Goal: Navigation & Orientation: Find specific page/section

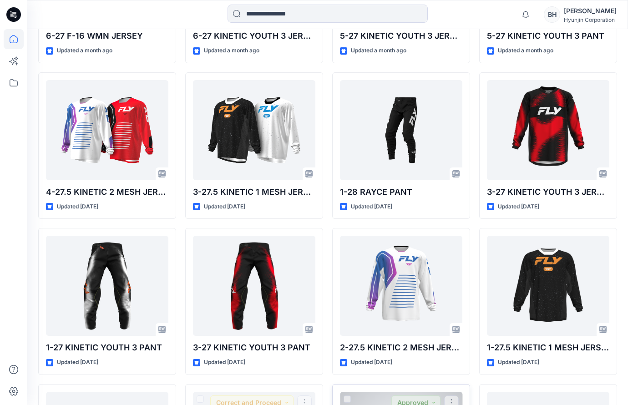
scroll to position [1164, 0]
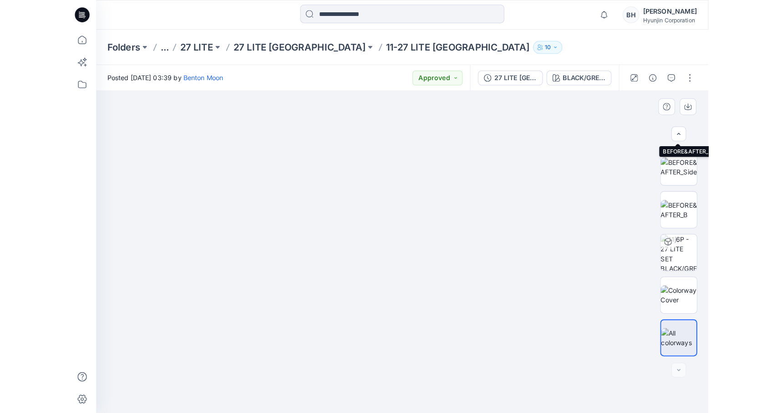
scroll to position [125, 0]
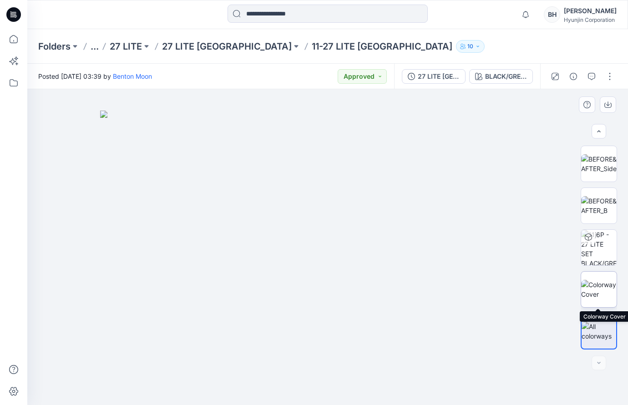
click at [600, 282] on img at bounding box center [599, 289] width 36 height 19
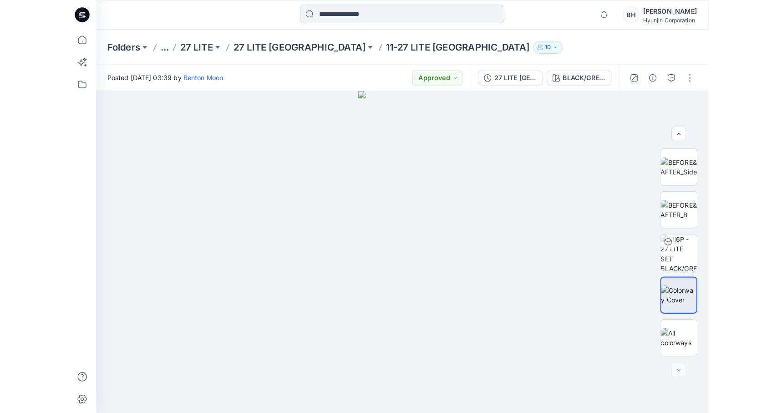
scroll to position [102, 0]
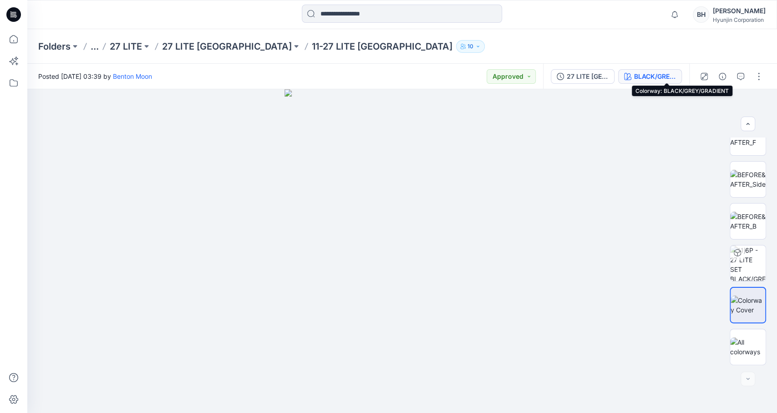
click at [628, 77] on div "BLACK/GREY/GRADIENT" at bounding box center [655, 76] width 42 height 10
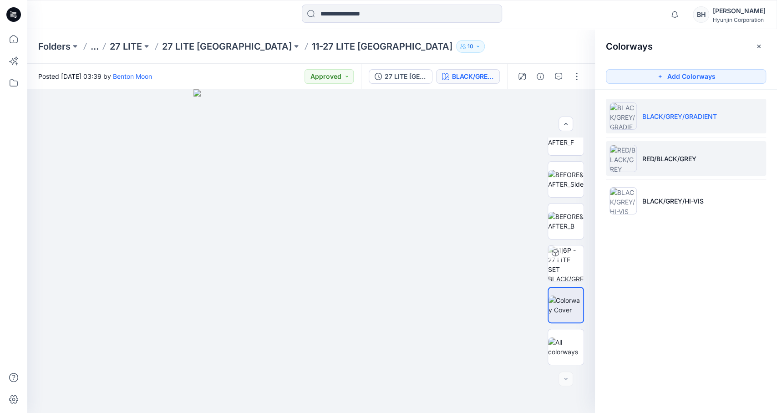
click at [628, 158] on p "RED/BLACK/GREY" at bounding box center [669, 159] width 54 height 10
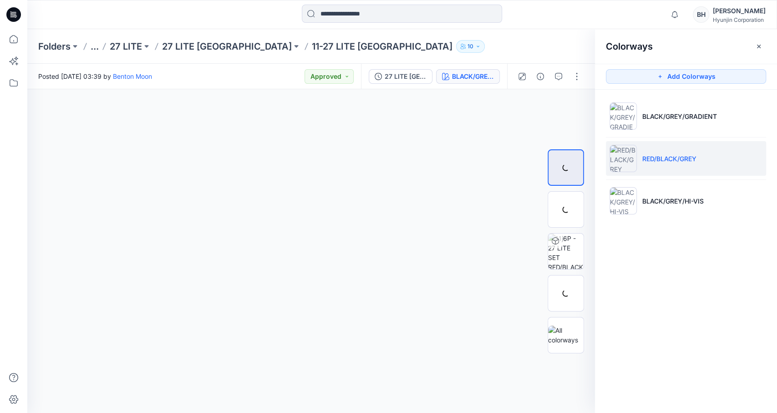
scroll to position [0, 0]
click at [569, 292] on img at bounding box center [566, 293] width 36 height 19
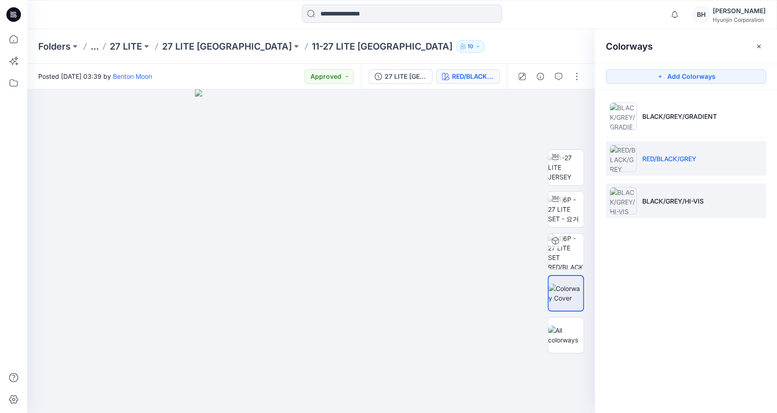
click at [628, 200] on li "BLACK/GREY/HI-VIS" at bounding box center [686, 200] width 160 height 35
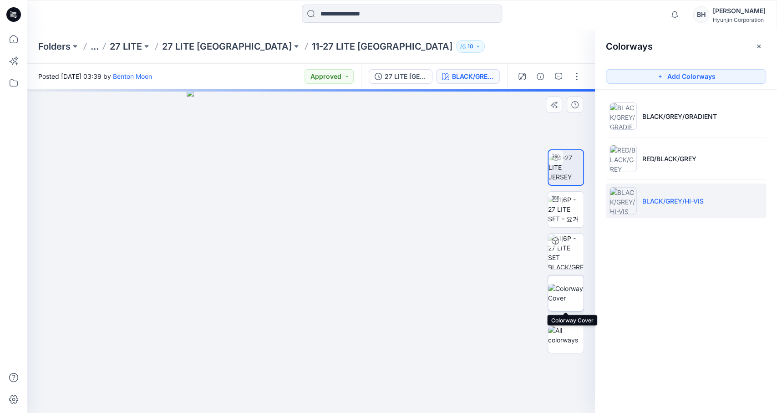
click at [569, 290] on img at bounding box center [566, 293] width 36 height 19
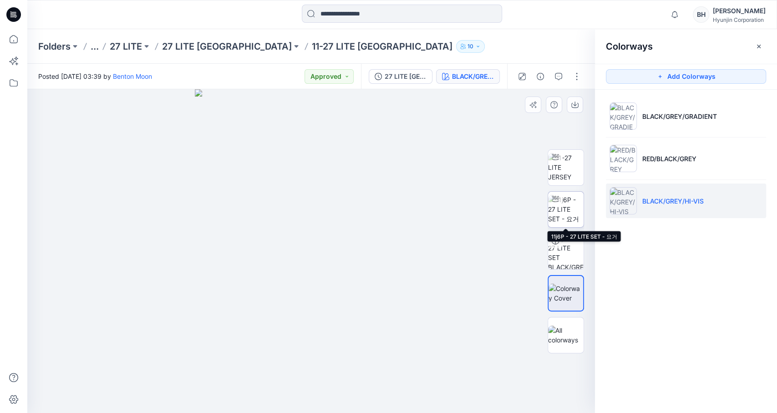
click at [578, 212] on img at bounding box center [566, 209] width 36 height 29
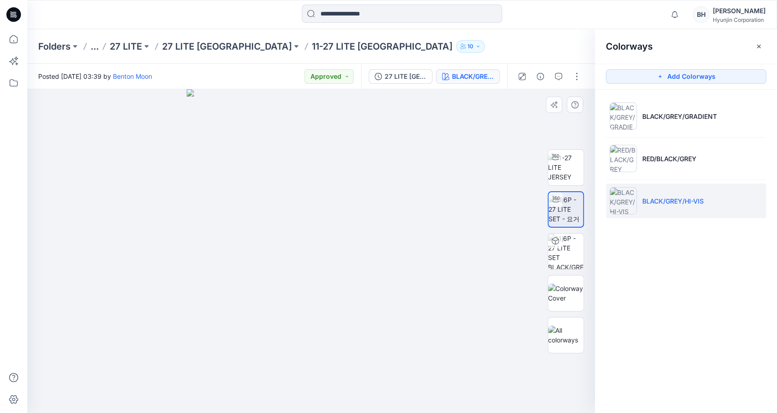
drag, startPoint x: 249, startPoint y: 193, endPoint x: 309, endPoint y: 199, distance: 60.8
click at [309, 199] on div at bounding box center [311, 251] width 568 height 324
click at [579, 78] on button "button" at bounding box center [576, 76] width 15 height 15
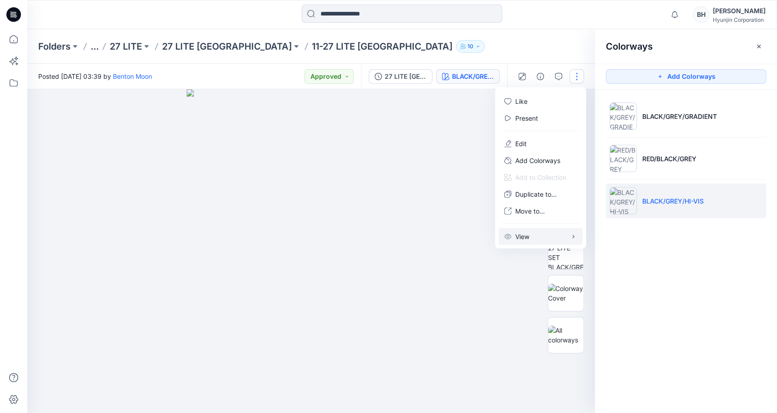
click at [534, 228] on button "View" at bounding box center [541, 236] width 84 height 17
click at [463, 242] on div at bounding box center [311, 251] width 568 height 324
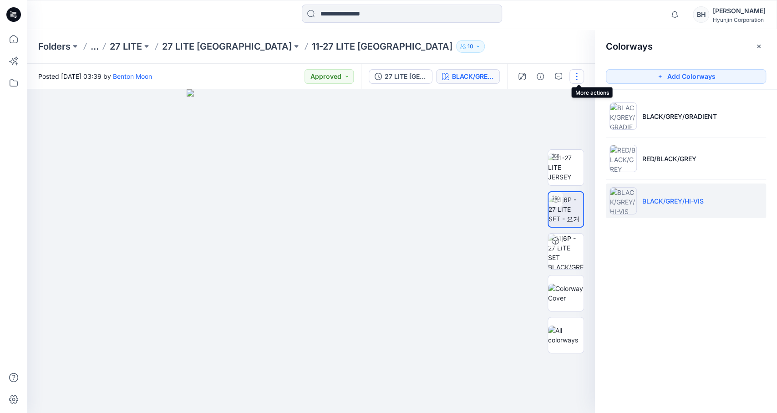
click at [574, 75] on button "button" at bounding box center [576, 76] width 15 height 15
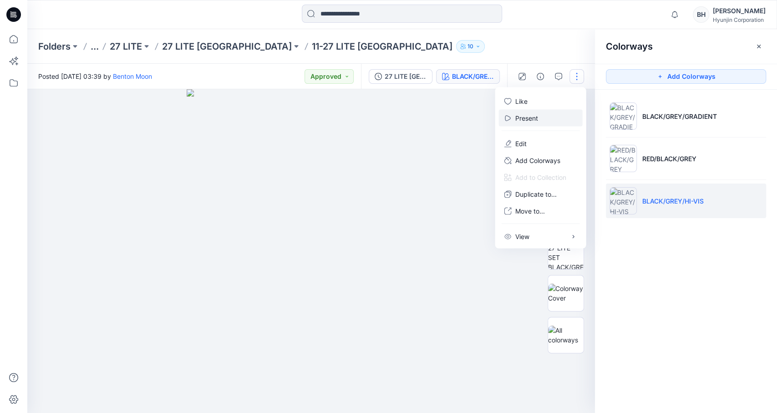
click at [554, 110] on button "Present" at bounding box center [541, 118] width 84 height 17
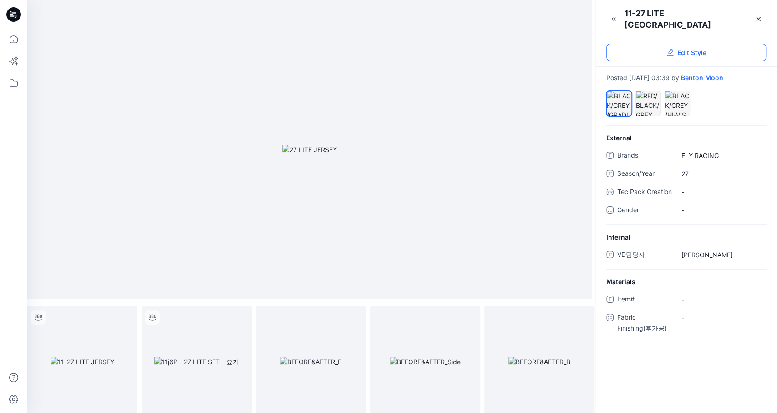
click at [628, 44] on link "Edit Style" at bounding box center [686, 52] width 160 height 17
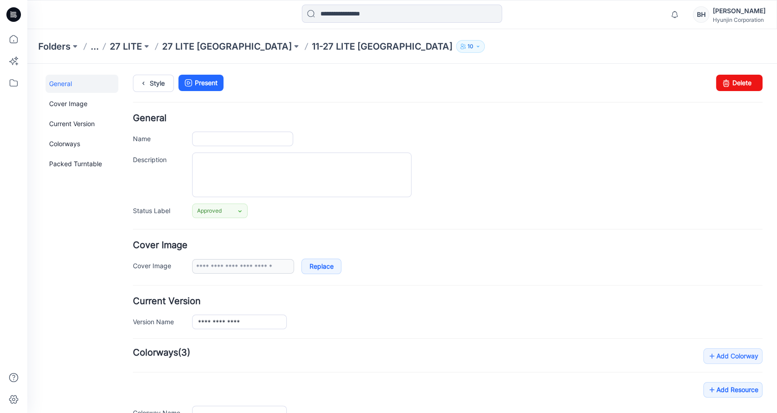
type input "**********"
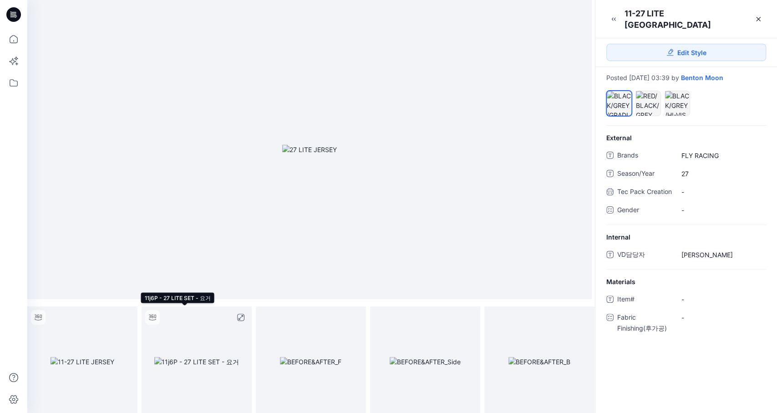
click at [203, 357] on img at bounding box center [196, 362] width 85 height 10
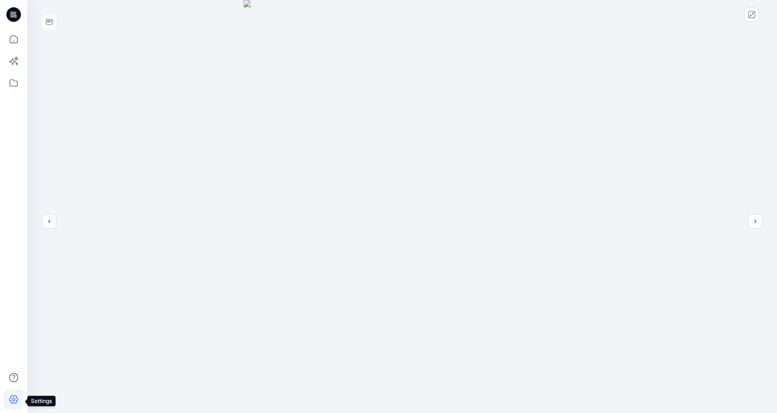
click at [13, 398] on icon at bounding box center [14, 399] width 20 height 20
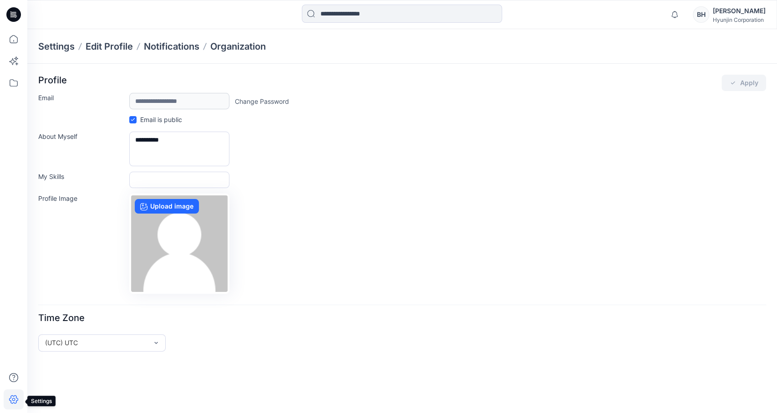
click at [13, 399] on icon at bounding box center [14, 399] width 20 height 20
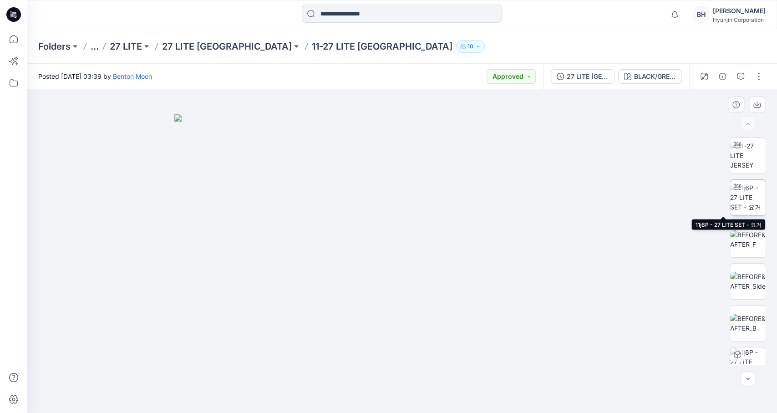
click at [628, 202] on img at bounding box center [748, 197] width 36 height 29
drag, startPoint x: 323, startPoint y: 196, endPoint x: 376, endPoint y: 201, distance: 53.5
click at [376, 201] on div at bounding box center [402, 251] width 750 height 324
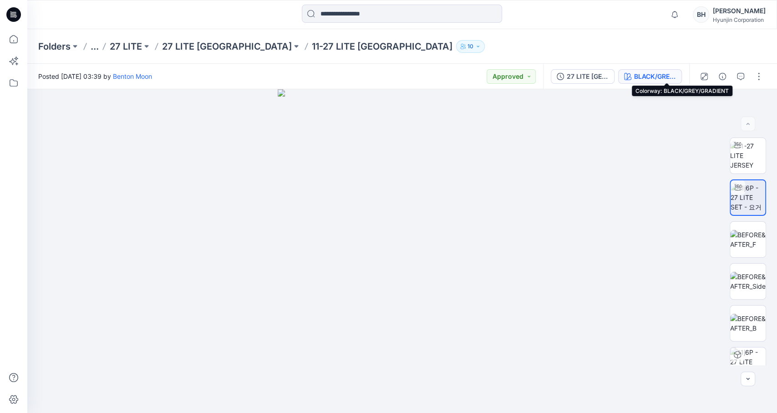
click at [628, 76] on div "BLACK/GREY/GRADIENT" at bounding box center [655, 76] width 42 height 10
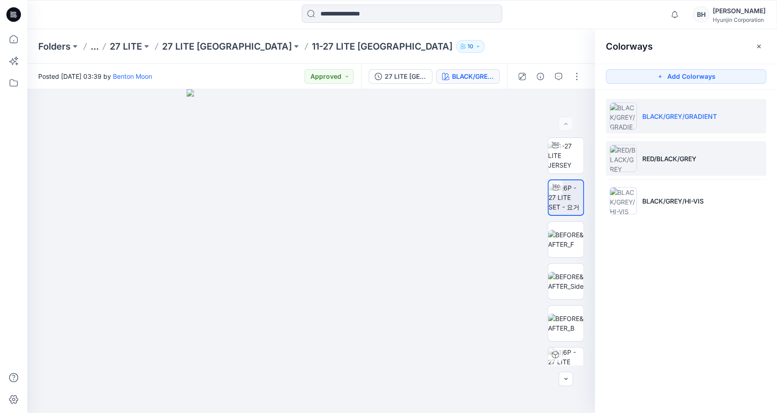
click at [628, 161] on li "RED/BLACK/GREY" at bounding box center [686, 158] width 160 height 35
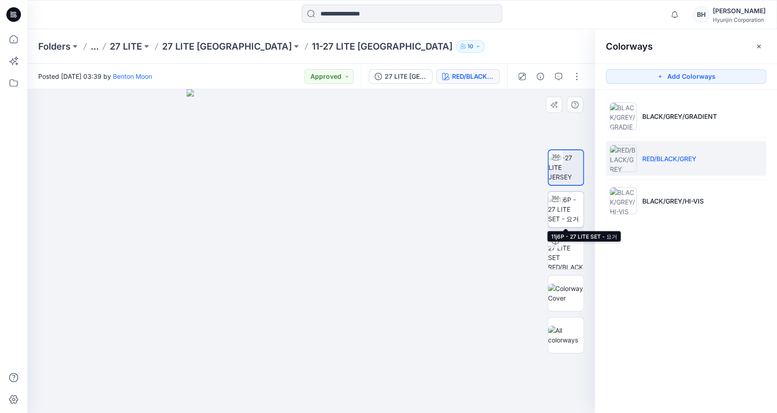
click at [572, 211] on img at bounding box center [566, 209] width 36 height 29
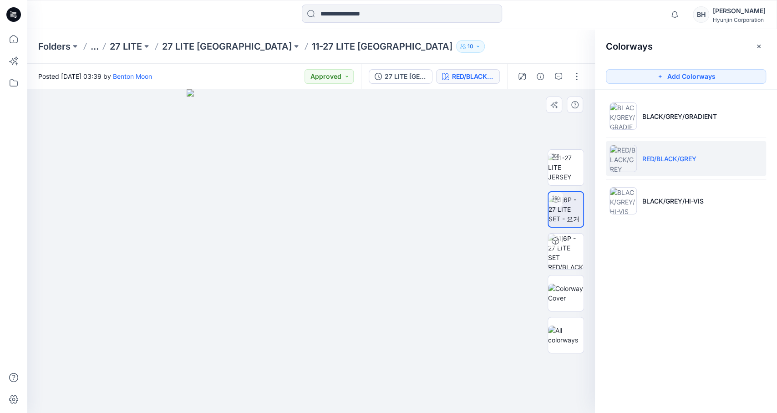
drag, startPoint x: 244, startPoint y: 198, endPoint x: 307, endPoint y: 207, distance: 63.0
click at [299, 204] on div at bounding box center [311, 251] width 568 height 324
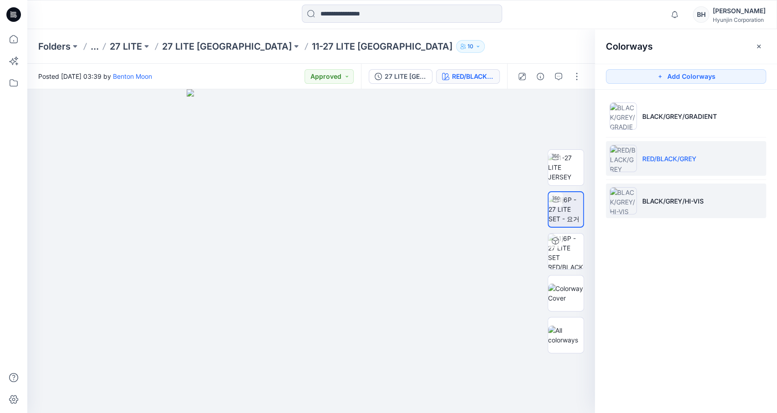
click at [628, 200] on p "BLACK/GREY/HI-VIS" at bounding box center [672, 201] width 61 height 10
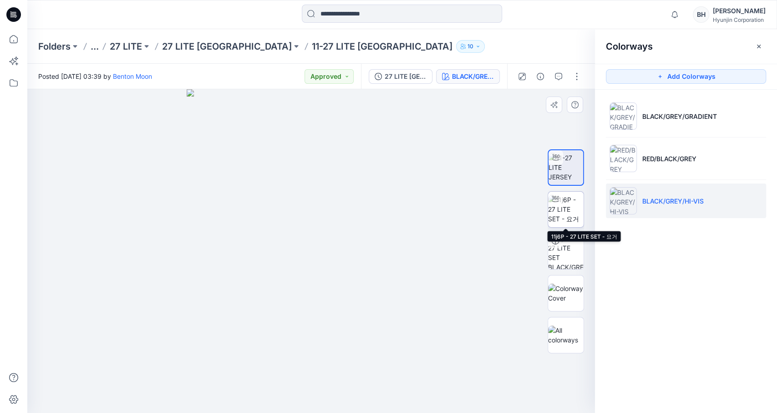
click at [570, 208] on img at bounding box center [566, 209] width 36 height 29
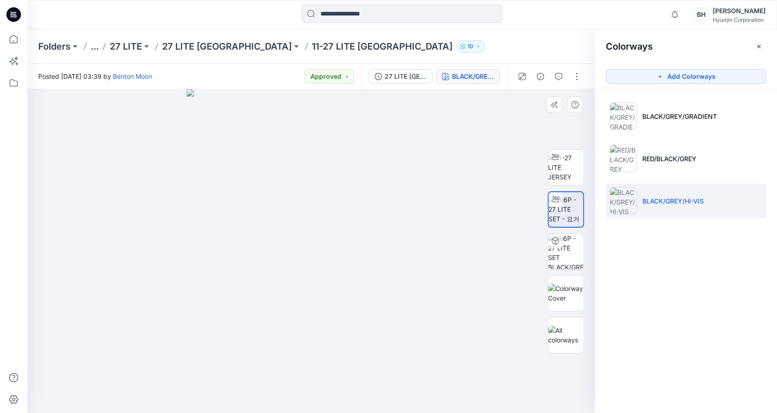
drag, startPoint x: 234, startPoint y: 194, endPoint x: 294, endPoint y: 199, distance: 59.9
click at [294, 199] on div at bounding box center [311, 251] width 568 height 324
click at [628, 258] on div "Colorways Add Colorways BLACK/GREY/GRADIENT RED/BLACK/GREY BLACK/GREY/HI-VIS" at bounding box center [686, 221] width 182 height 384
click at [568, 213] on img at bounding box center [566, 209] width 35 height 29
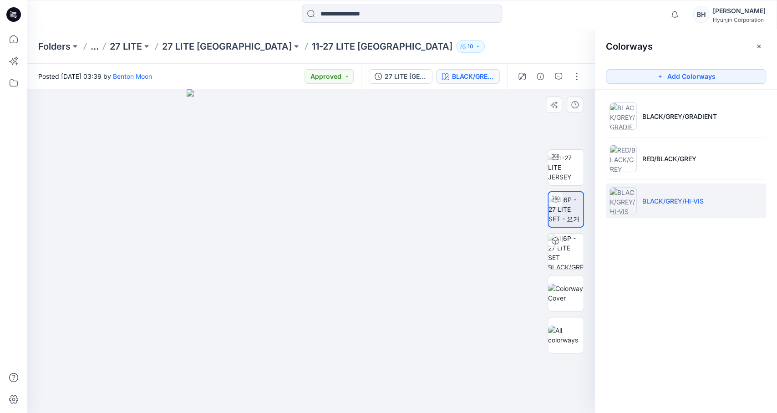
click at [568, 213] on img at bounding box center [566, 209] width 35 height 29
click at [578, 75] on button "button" at bounding box center [576, 76] width 15 height 15
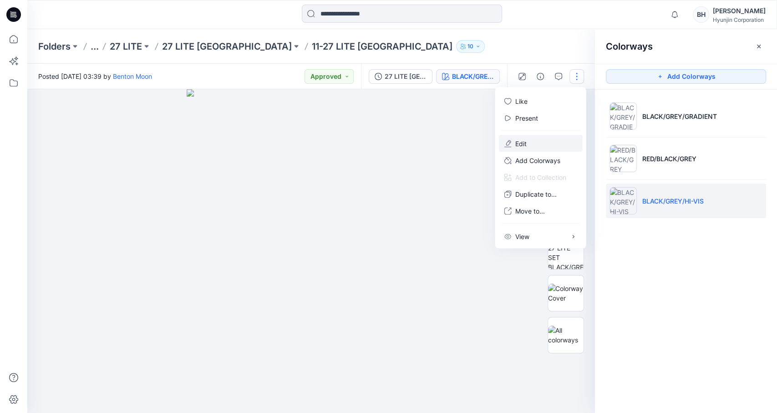
click at [559, 135] on button "Edit" at bounding box center [541, 143] width 84 height 17
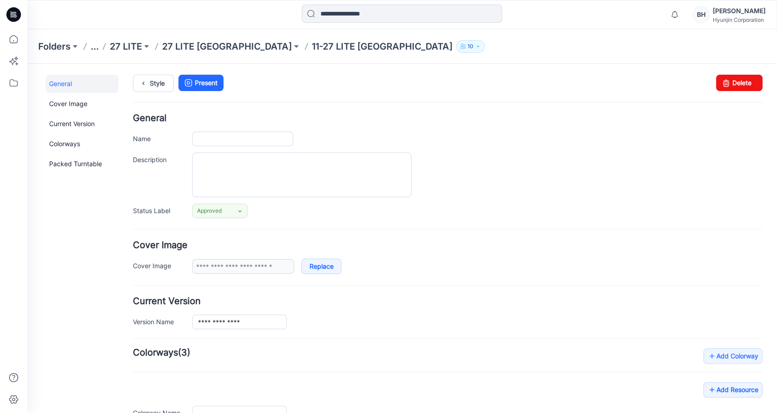
type input "**********"
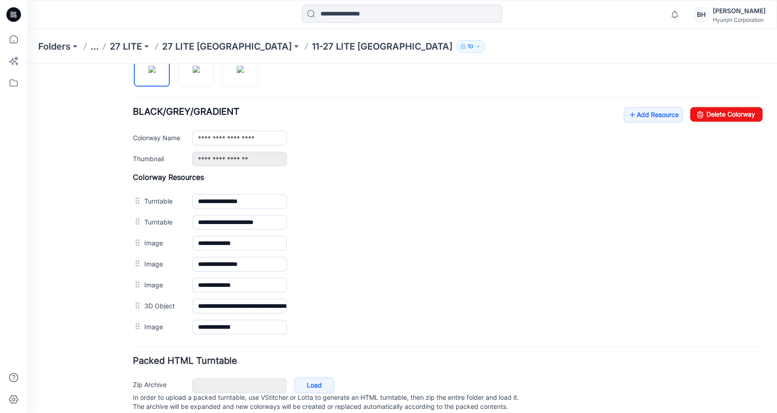
scroll to position [321, 0]
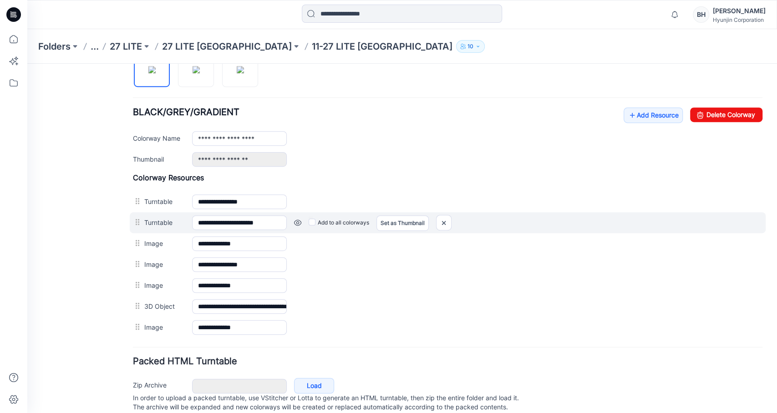
click at [27, 64] on link at bounding box center [27, 64] width 0 height 0
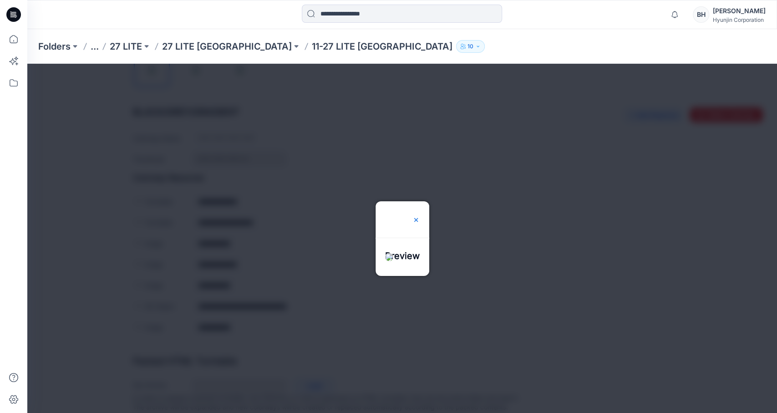
click at [420, 216] on img at bounding box center [415, 219] width 7 height 7
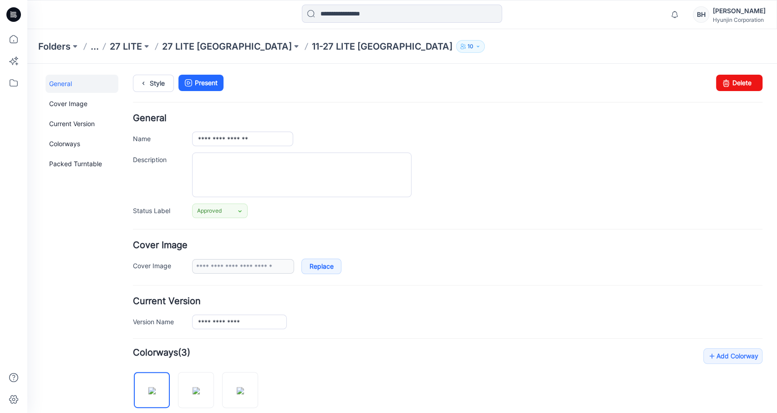
scroll to position [0, 0]
click at [61, 161] on link "Packed Turntable" at bounding box center [82, 164] width 73 height 18
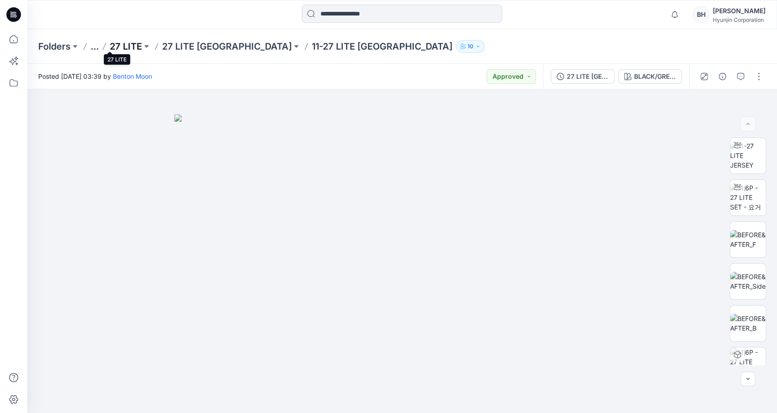
click at [110, 46] on p "27 LITE" at bounding box center [126, 46] width 32 height 13
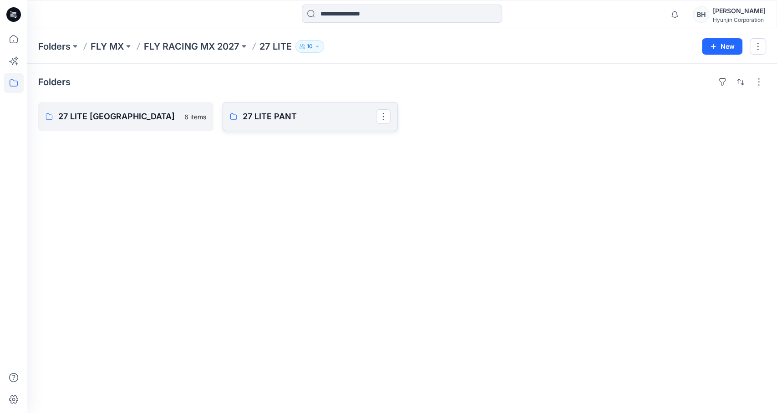
click at [310, 110] on p "27 LITE PANT" at bounding box center [309, 116] width 133 height 13
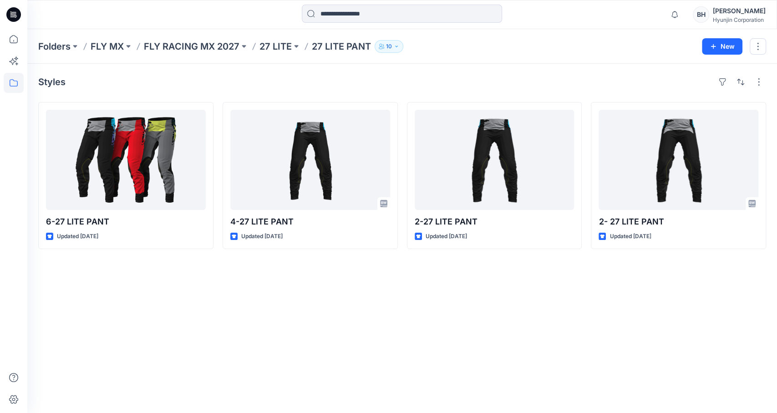
click at [217, 239] on div "Styles 6-27 LITE PANT Updated 2 months ago 4-27 LITE PANT Updated 3 months ago …" at bounding box center [402, 238] width 750 height 349
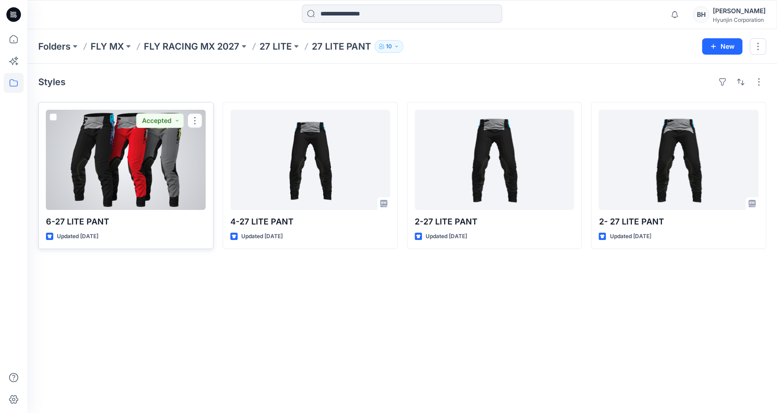
click at [165, 155] on div at bounding box center [126, 160] width 160 height 100
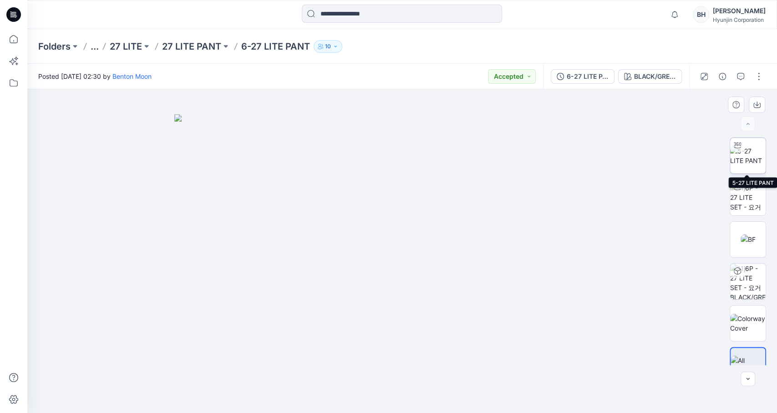
click at [751, 154] on img at bounding box center [748, 155] width 36 height 19
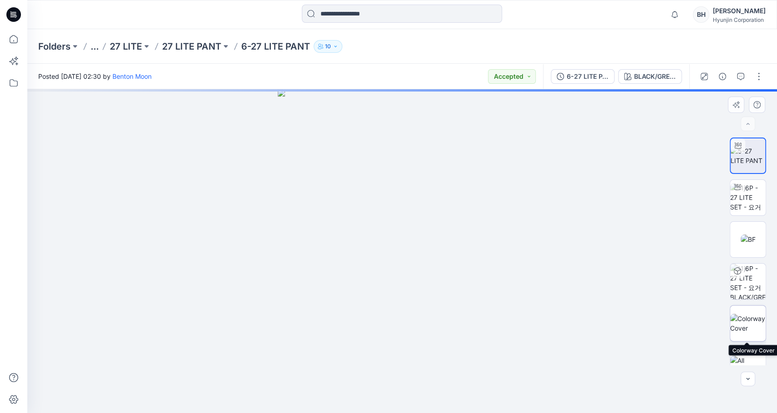
click at [752, 320] on img at bounding box center [748, 323] width 36 height 19
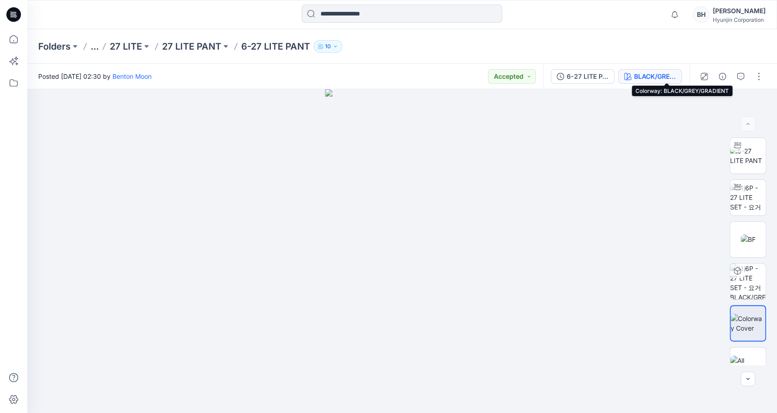
click at [663, 73] on div "BLACK/GREY/GRADIENT" at bounding box center [655, 76] width 42 height 10
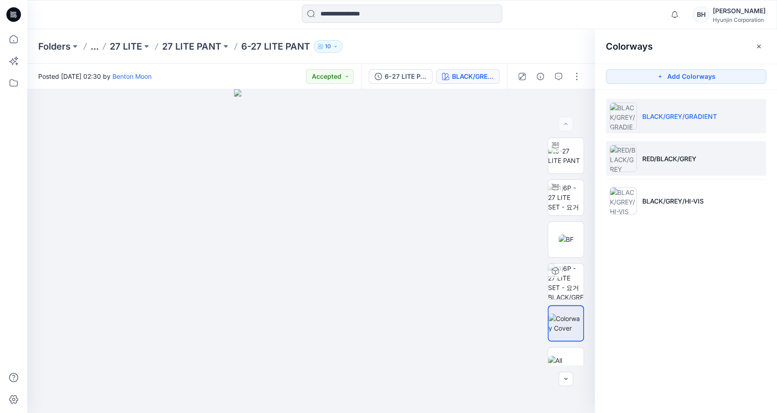
click at [669, 160] on p "RED/BLACK/GREY" at bounding box center [669, 159] width 54 height 10
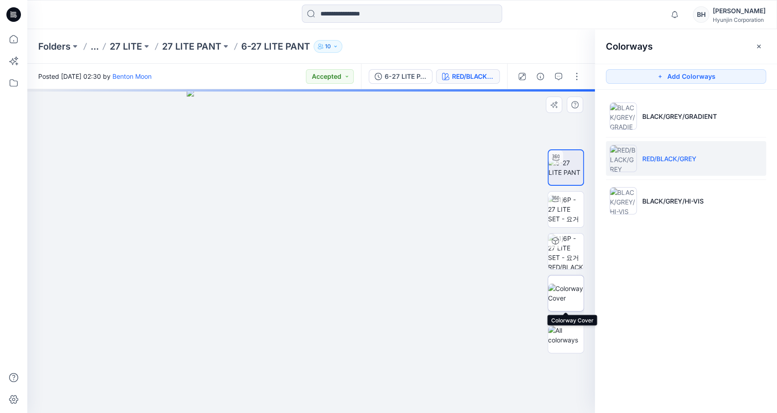
click at [560, 293] on img at bounding box center [566, 293] width 36 height 19
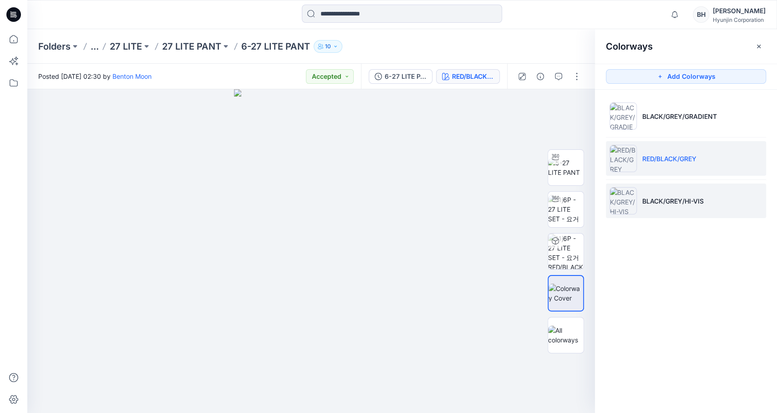
click at [709, 204] on li "BLACK/GREY/HI-VIS" at bounding box center [686, 200] width 160 height 35
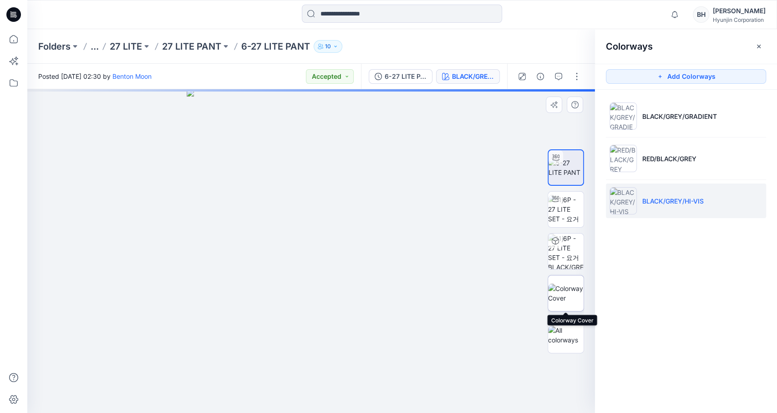
click at [572, 297] on img at bounding box center [566, 293] width 36 height 19
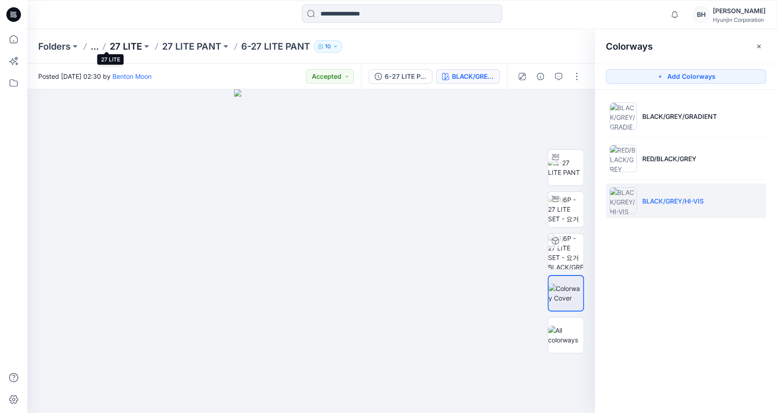
click at [110, 45] on p "27 LITE" at bounding box center [126, 46] width 32 height 13
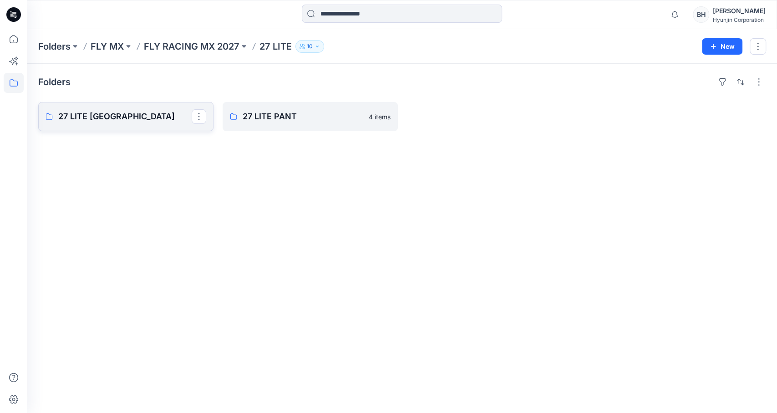
click at [120, 110] on p "27 LITE [GEOGRAPHIC_DATA]" at bounding box center [124, 116] width 133 height 13
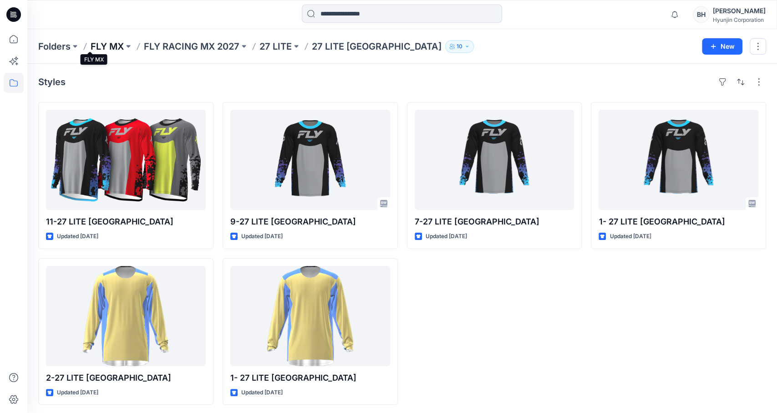
click at [91, 45] on p "FLY MX" at bounding box center [107, 46] width 33 height 13
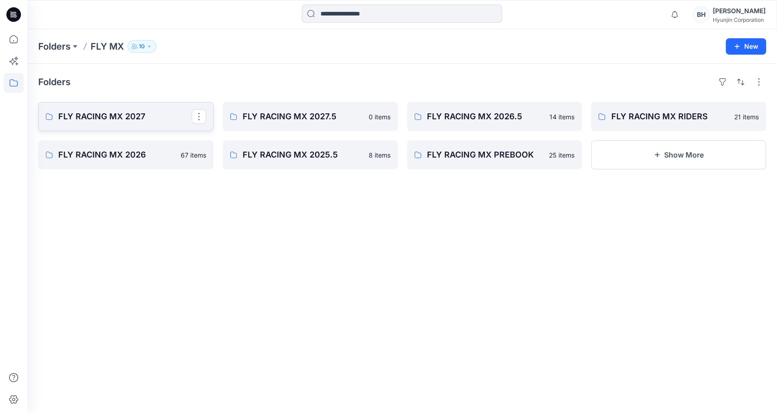
click at [148, 110] on p "FLY RACING MX 2027" at bounding box center [124, 116] width 133 height 13
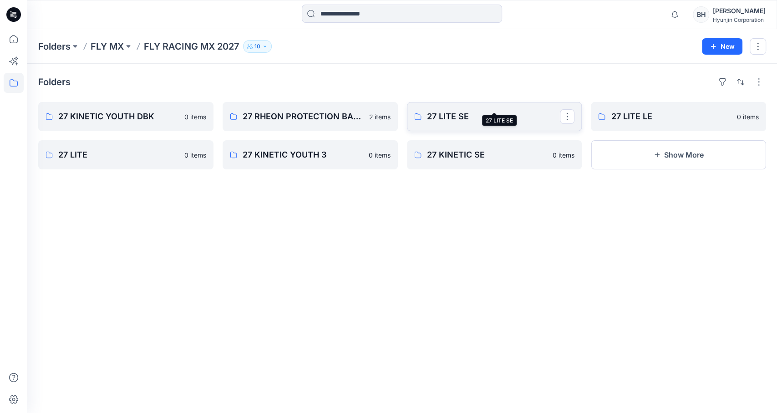
click at [474, 110] on p "27 LITE SE" at bounding box center [493, 116] width 133 height 13
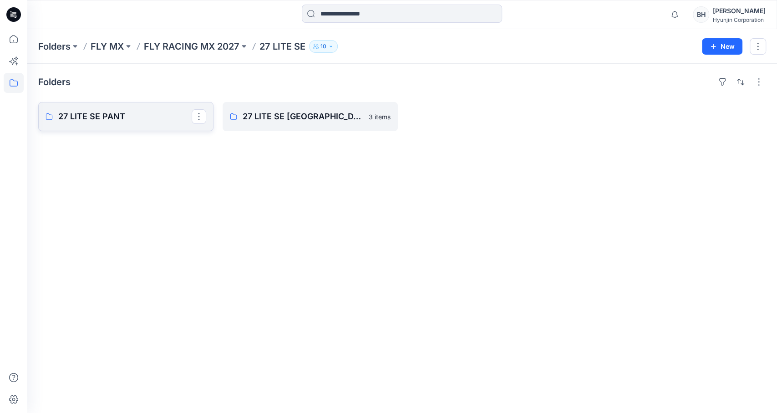
click at [152, 110] on p "27 LITE SE PANT" at bounding box center [124, 116] width 133 height 13
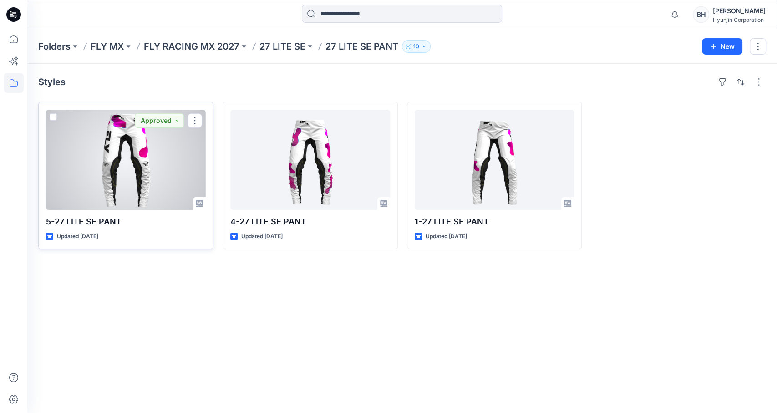
click at [164, 153] on div at bounding box center [126, 160] width 160 height 100
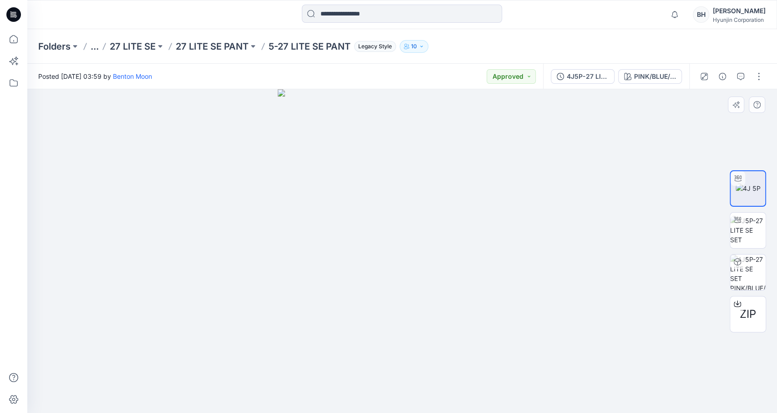
drag, startPoint x: 457, startPoint y: 271, endPoint x: 435, endPoint y: 272, distance: 21.9
click at [435, 272] on div at bounding box center [402, 251] width 750 height 324
click at [676, 75] on div "PINK/BLUE/BLACK" at bounding box center [655, 76] width 42 height 10
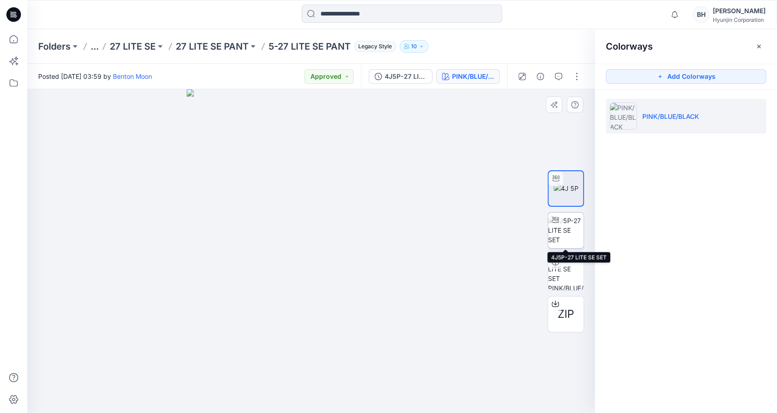
click at [571, 230] on img at bounding box center [566, 230] width 36 height 29
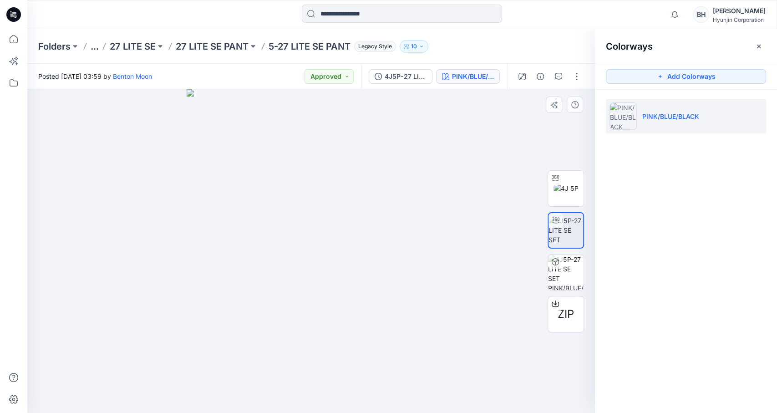
drag, startPoint x: 235, startPoint y: 211, endPoint x: 288, endPoint y: 214, distance: 52.9
click at [288, 214] on div at bounding box center [311, 251] width 568 height 324
click at [314, 232] on div at bounding box center [311, 251] width 568 height 324
drag, startPoint x: 350, startPoint y: 205, endPoint x: 215, endPoint y: 215, distance: 135.1
click at [200, 215] on div at bounding box center [311, 251] width 568 height 324
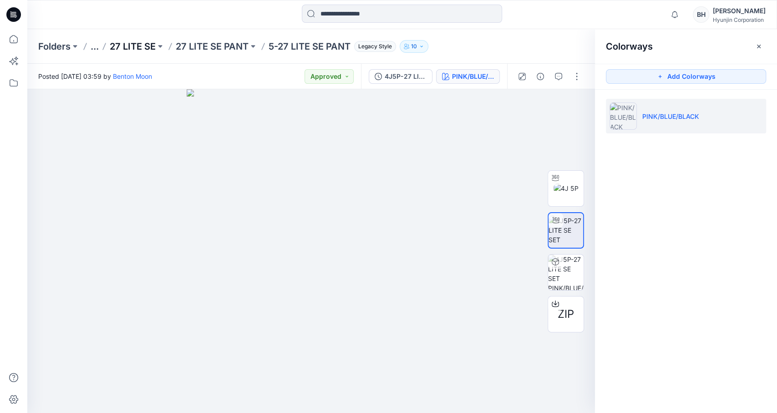
click at [120, 46] on p "27 LITE SE" at bounding box center [133, 46] width 46 height 13
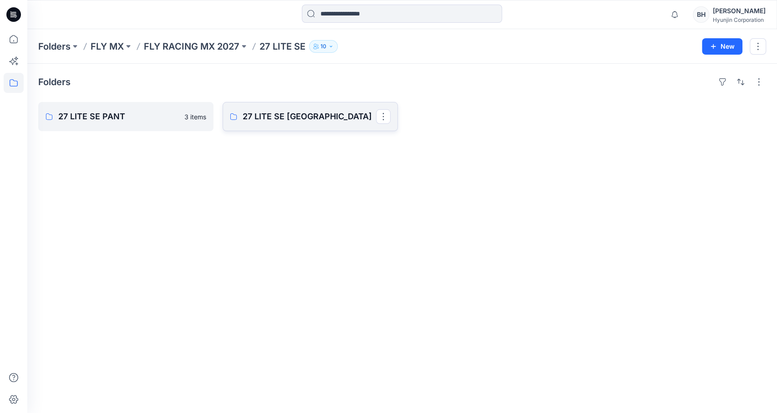
click at [310, 110] on p "27 LITE SE JERSEY" at bounding box center [309, 116] width 133 height 13
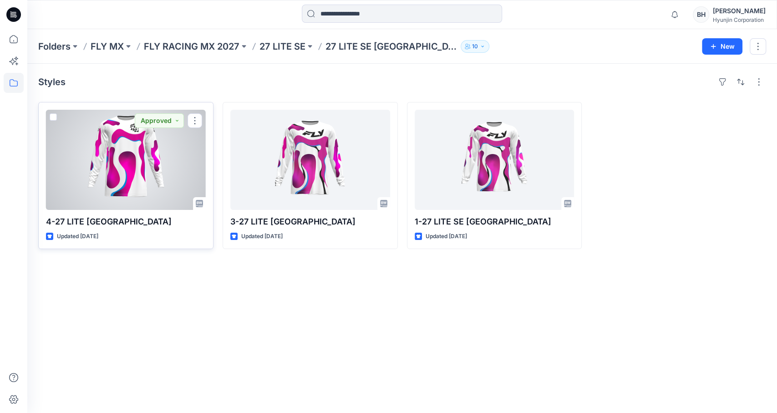
click at [139, 151] on div at bounding box center [126, 160] width 160 height 100
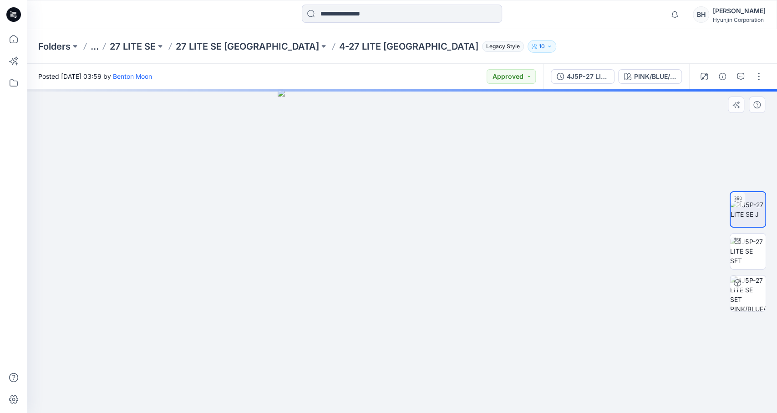
drag, startPoint x: 434, startPoint y: 250, endPoint x: 405, endPoint y: 252, distance: 29.7
click at [405, 252] on div at bounding box center [402, 251] width 750 height 324
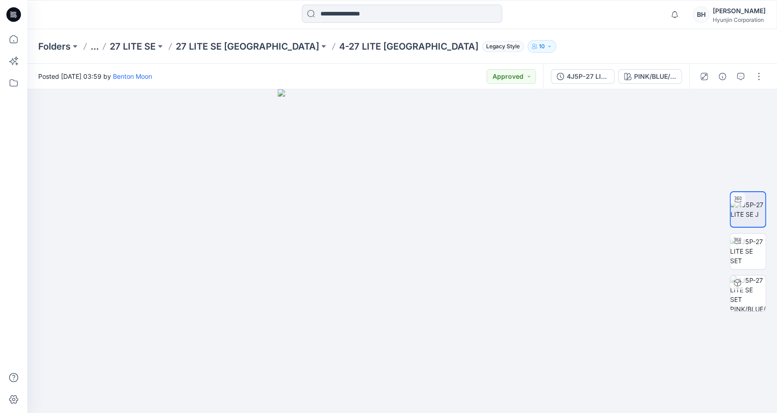
click at [552, 35] on div "Folders ... 27 LITE SE 27 LITE SE JERSEY 4-27 LITE SE JERSEY Legacy Style 10" at bounding box center [402, 46] width 750 height 35
click at [110, 46] on p "27 LITE SE" at bounding box center [133, 46] width 46 height 13
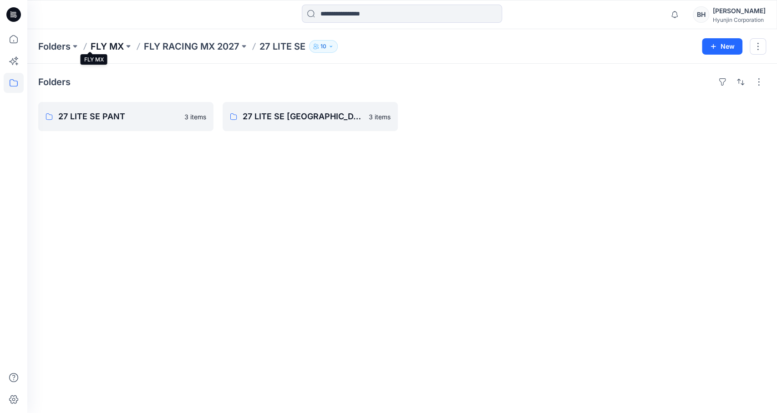
click at [91, 45] on p "FLY MX" at bounding box center [107, 46] width 33 height 13
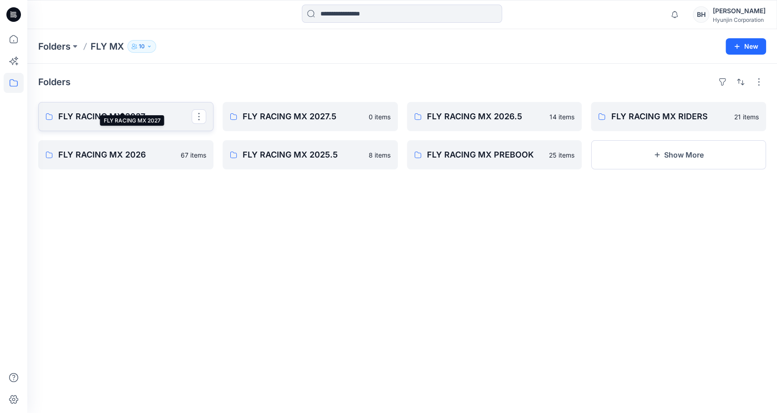
click at [160, 110] on p "FLY RACING MX 2027" at bounding box center [124, 116] width 133 height 13
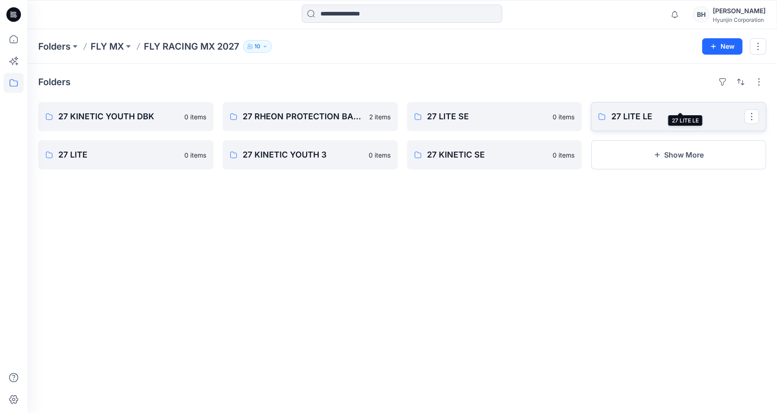
click at [667, 110] on p "27 LITE LE" at bounding box center [677, 116] width 133 height 13
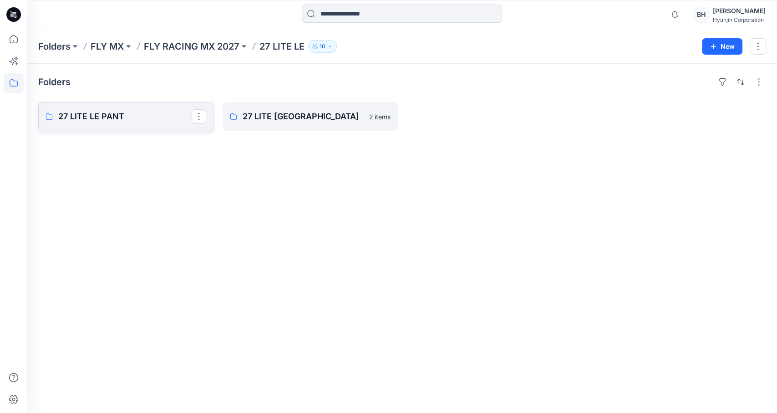
click at [152, 102] on link "27 LITE LE PANT" at bounding box center [125, 116] width 175 height 29
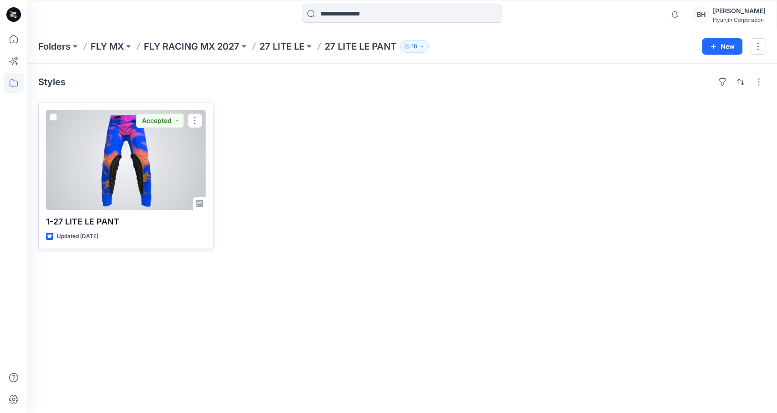
click at [169, 141] on div at bounding box center [126, 160] width 160 height 100
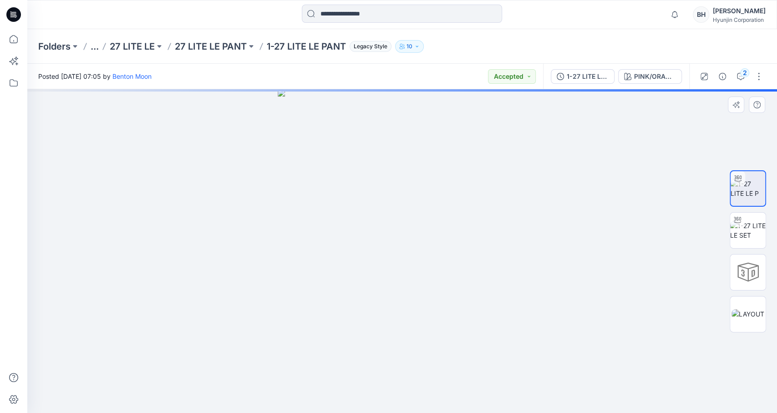
drag, startPoint x: 443, startPoint y: 245, endPoint x: 421, endPoint y: 248, distance: 22.4
click at [421, 248] on div at bounding box center [402, 251] width 750 height 324
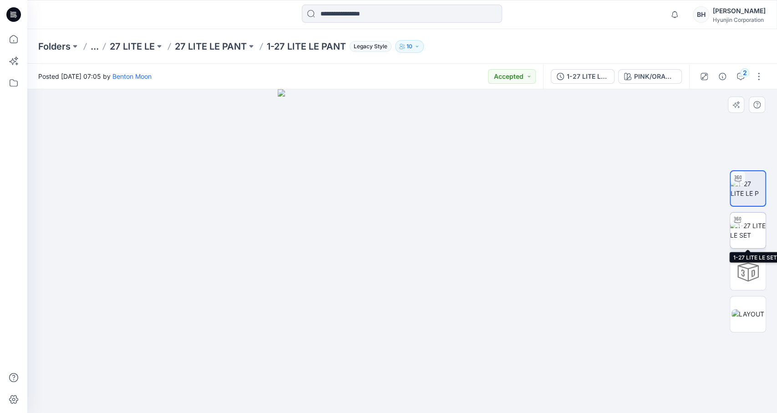
click at [749, 228] on img at bounding box center [748, 230] width 36 height 19
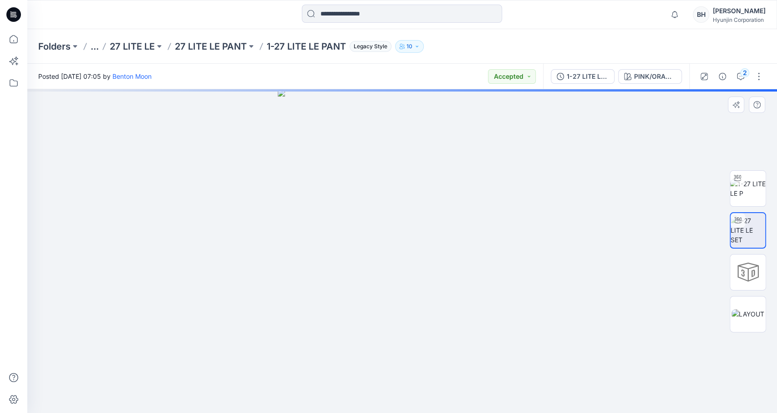
drag, startPoint x: 330, startPoint y: 203, endPoint x: 391, endPoint y: 208, distance: 60.7
click at [391, 208] on div at bounding box center [402, 251] width 750 height 324
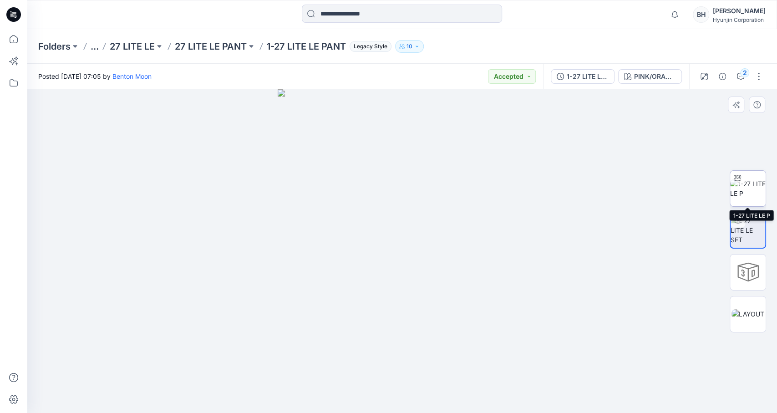
click at [753, 192] on img at bounding box center [748, 188] width 36 height 19
drag, startPoint x: 454, startPoint y: 269, endPoint x: 452, endPoint y: 265, distance: 4.9
click at [378, 273] on div at bounding box center [402, 251] width 750 height 324
click at [121, 46] on p "27 LITE LE" at bounding box center [132, 46] width 45 height 13
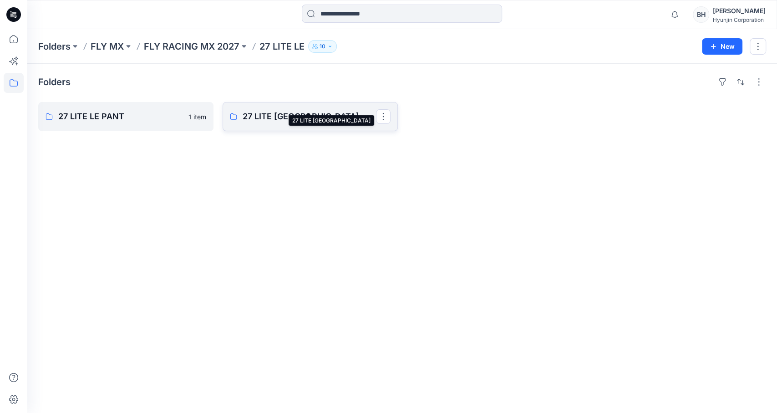
click at [270, 110] on p "27 LITE LE JERSEY" at bounding box center [309, 116] width 133 height 13
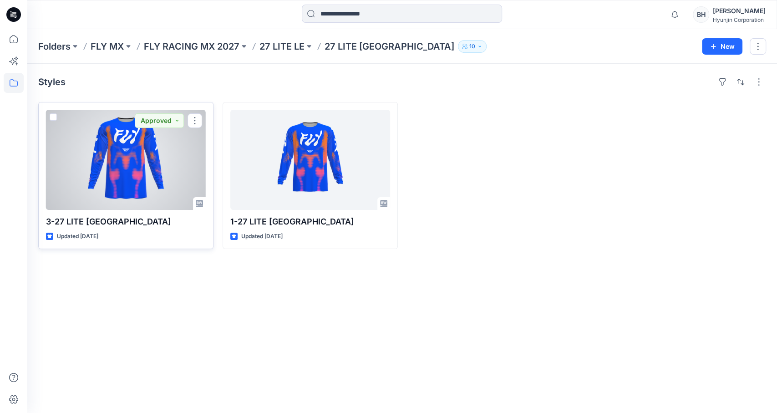
click at [132, 184] on div at bounding box center [126, 160] width 160 height 100
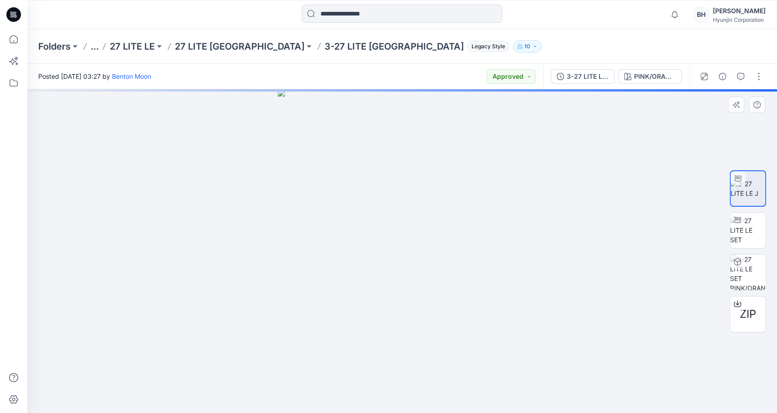
drag, startPoint x: 488, startPoint y: 252, endPoint x: 471, endPoint y: 259, distance: 19.4
click at [471, 259] on div at bounding box center [402, 251] width 750 height 324
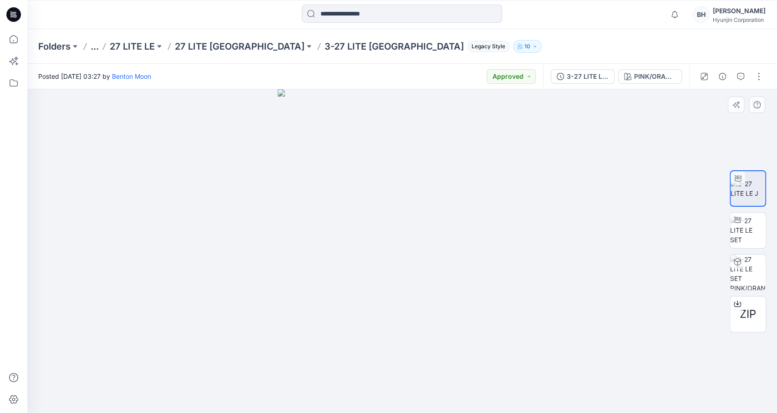
drag, startPoint x: 482, startPoint y: 276, endPoint x: 492, endPoint y: 279, distance: 9.9
click at [482, 276] on div at bounding box center [402, 251] width 750 height 324
drag, startPoint x: 492, startPoint y: 279, endPoint x: 411, endPoint y: 289, distance: 81.1
click at [411, 289] on div at bounding box center [402, 251] width 750 height 324
click at [332, 286] on div at bounding box center [402, 251] width 750 height 324
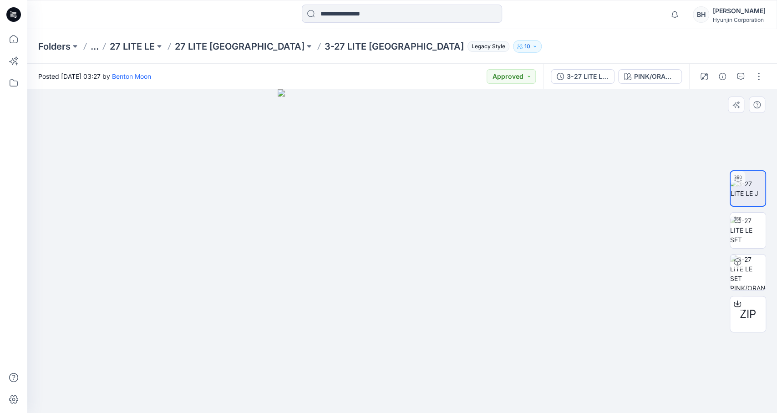
drag, startPoint x: 331, startPoint y: 287, endPoint x: 205, endPoint y: 264, distance: 128.2
click at [205, 264] on div at bounding box center [402, 251] width 750 height 324
click at [620, 263] on div at bounding box center [402, 251] width 750 height 324
click at [216, 15] on div at bounding box center [402, 15] width 375 height 20
click at [46, 44] on p "Folders" at bounding box center [54, 46] width 32 height 13
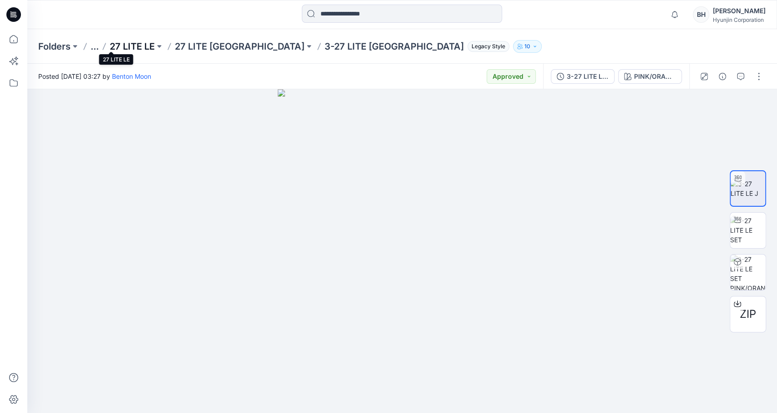
click at [110, 46] on p "27 LITE LE" at bounding box center [132, 46] width 45 height 13
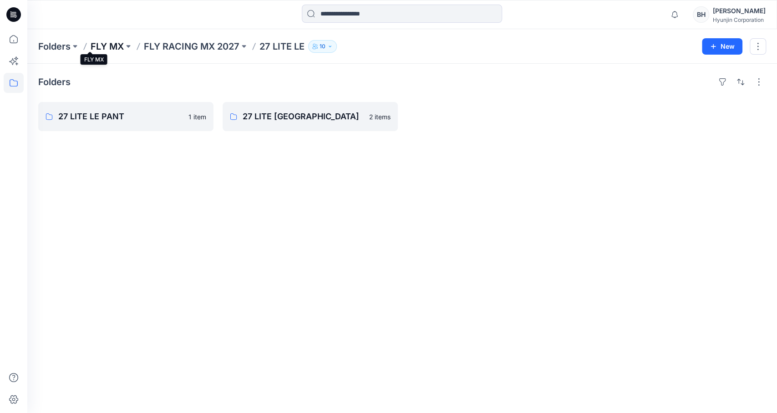
click at [93, 46] on p "FLY MX" at bounding box center [107, 46] width 33 height 13
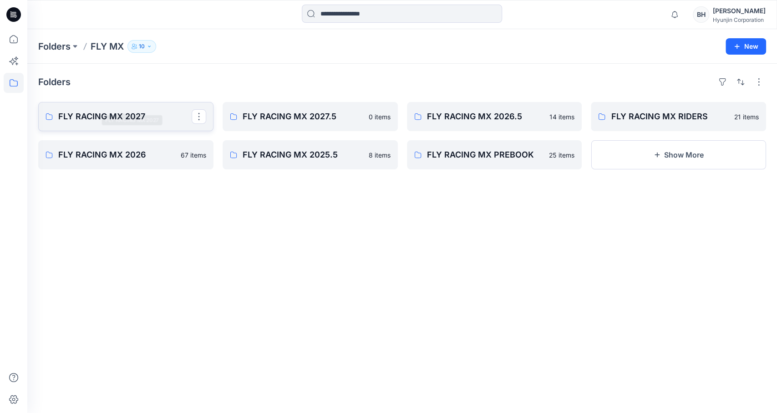
click at [127, 110] on p "FLY RACING MX 2027" at bounding box center [124, 116] width 133 height 13
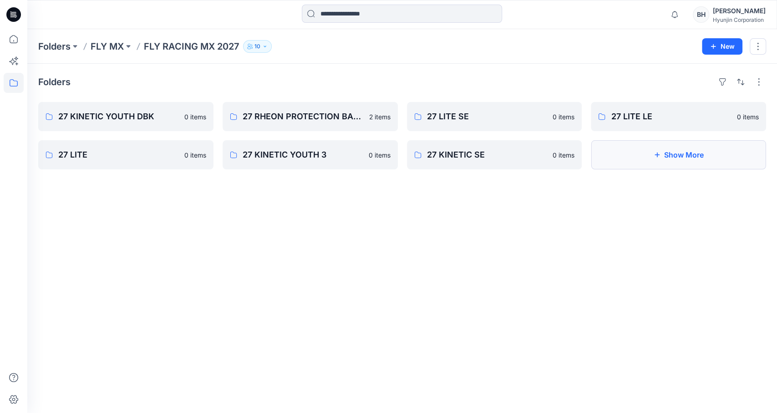
click at [634, 152] on button "Show More" at bounding box center [678, 154] width 175 height 29
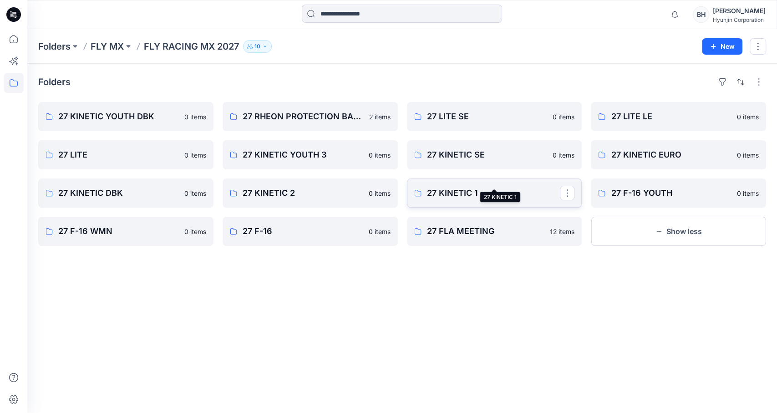
click at [458, 187] on p "27 KINETIC 1" at bounding box center [493, 193] width 133 height 13
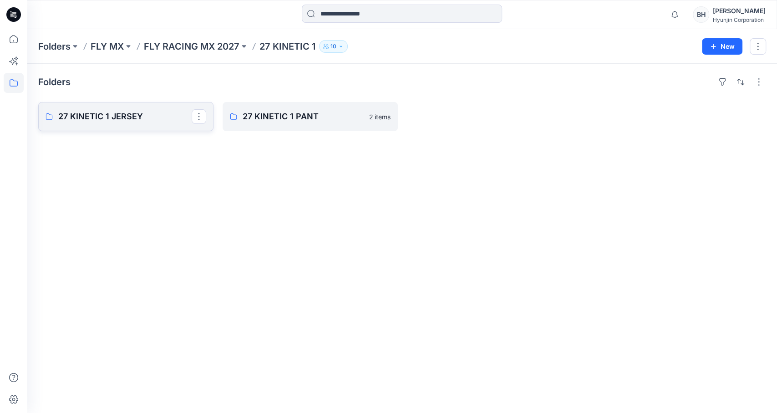
click at [139, 112] on link "27 KINETIC 1 JERSEY" at bounding box center [125, 116] width 175 height 29
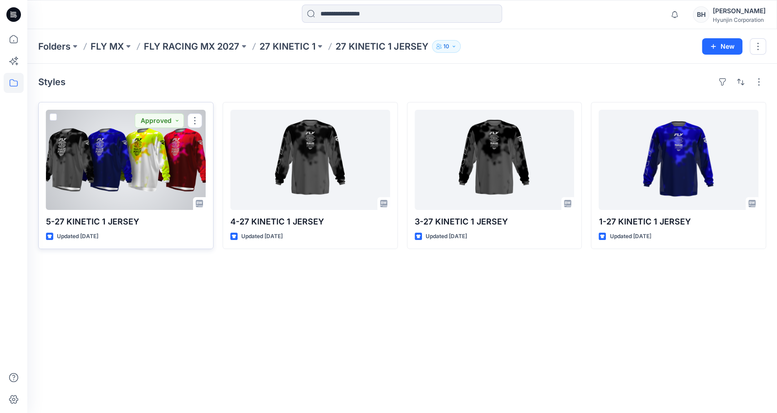
click at [155, 176] on div at bounding box center [126, 160] width 160 height 100
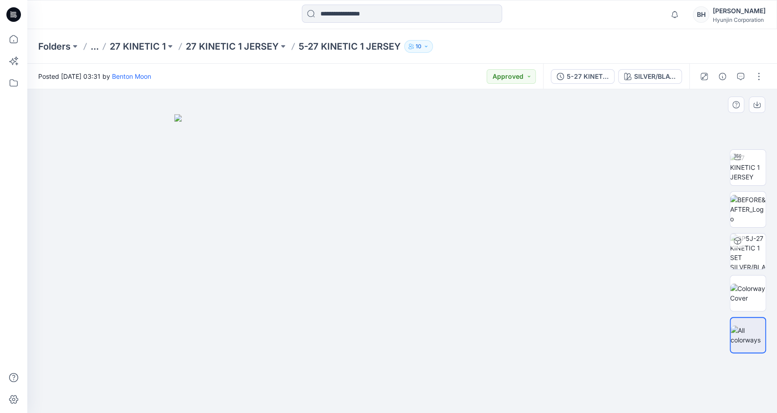
click at [341, 269] on img at bounding box center [401, 263] width 455 height 298
drag, startPoint x: 352, startPoint y: 261, endPoint x: 353, endPoint y: 285, distance: 24.2
click at [353, 285] on img at bounding box center [401, 263] width 455 height 298
click at [376, 280] on img at bounding box center [401, 263] width 455 height 298
click at [750, 210] on img at bounding box center [748, 209] width 36 height 29
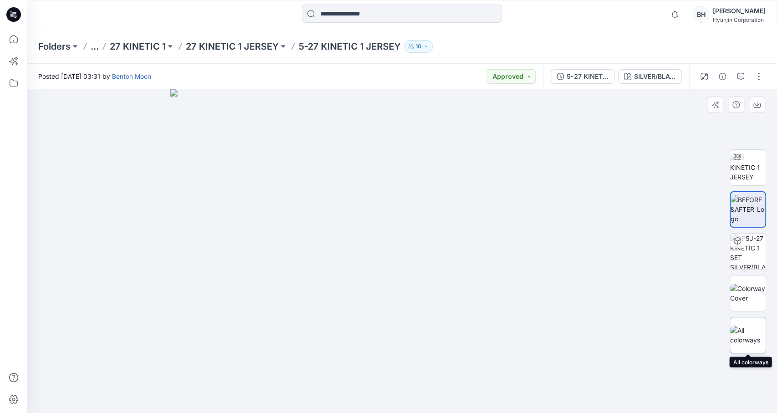
click at [749, 335] on img at bounding box center [748, 334] width 36 height 19
click at [575, 246] on img at bounding box center [401, 263] width 455 height 298
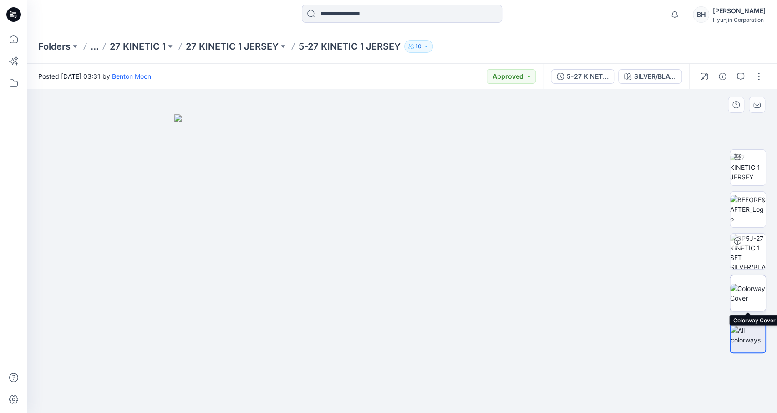
click at [752, 285] on img at bounding box center [748, 293] width 36 height 19
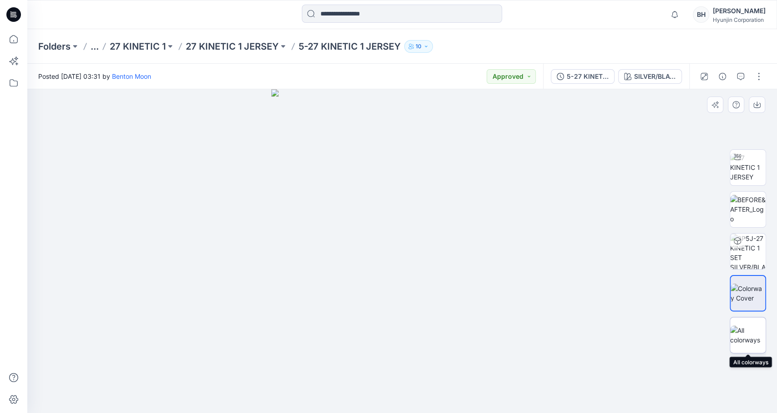
click at [749, 326] on img at bounding box center [748, 334] width 36 height 19
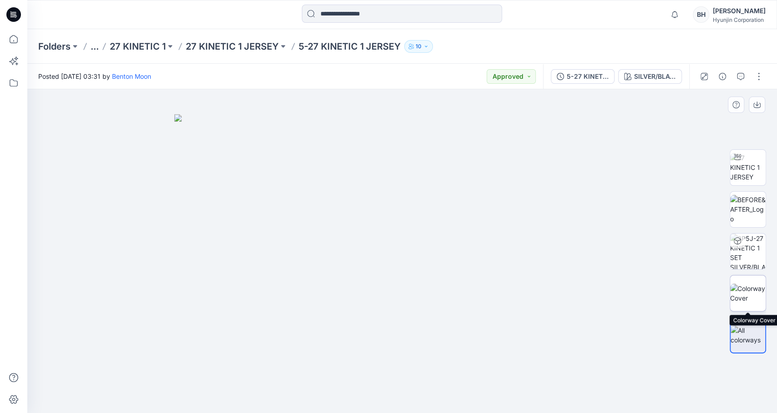
click at [744, 290] on img at bounding box center [748, 293] width 36 height 19
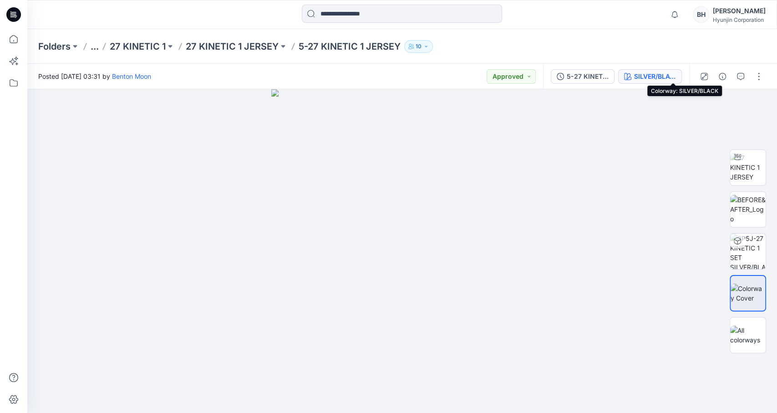
click at [661, 76] on div "SILVER/BLACK" at bounding box center [655, 76] width 42 height 10
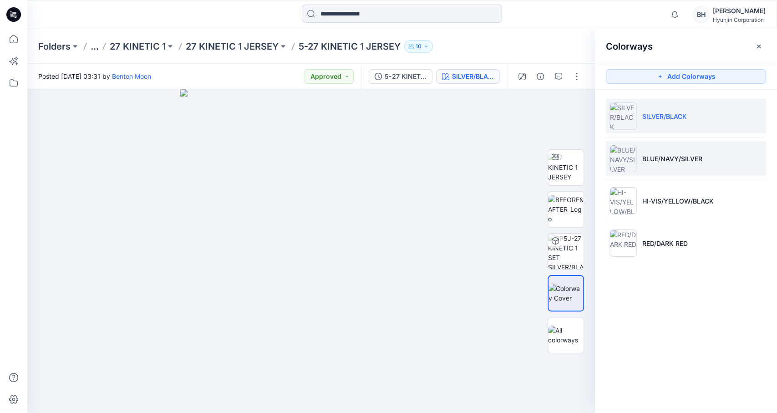
click at [707, 164] on li "BLUE/NAVY/SILVER" at bounding box center [686, 158] width 160 height 35
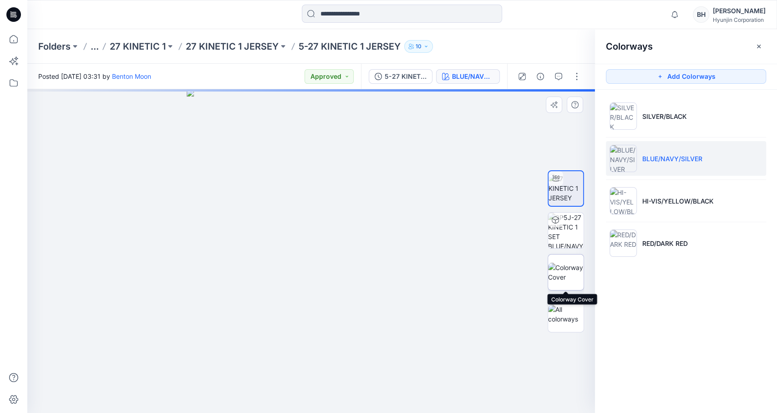
click at [569, 263] on img at bounding box center [566, 272] width 36 height 19
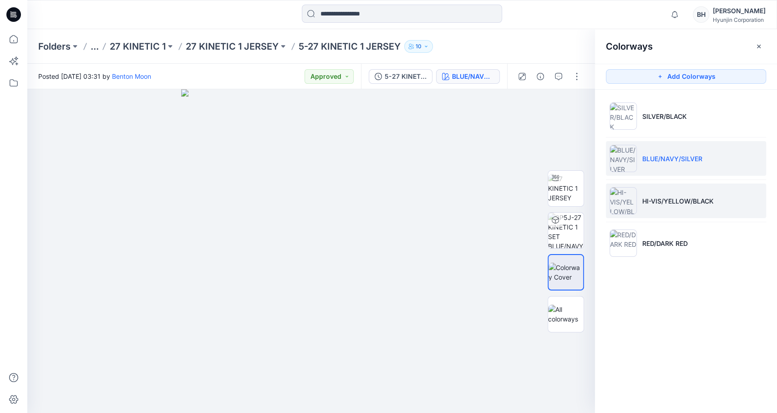
click at [619, 203] on img at bounding box center [623, 200] width 27 height 27
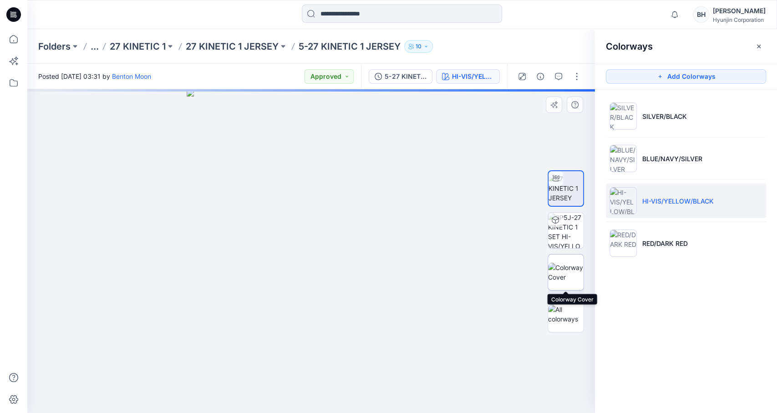
click at [579, 275] on img at bounding box center [566, 272] width 36 height 19
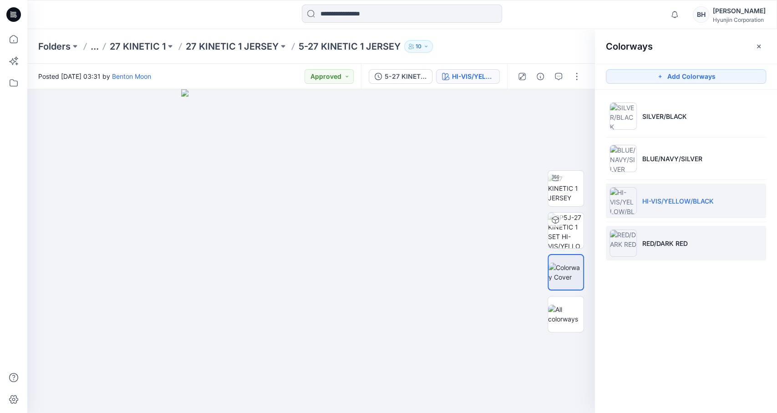
click at [619, 240] on img at bounding box center [623, 242] width 27 height 27
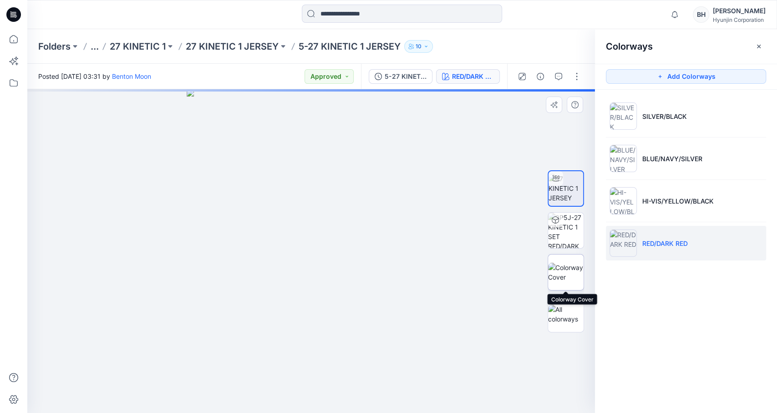
click at [567, 274] on img at bounding box center [566, 272] width 36 height 19
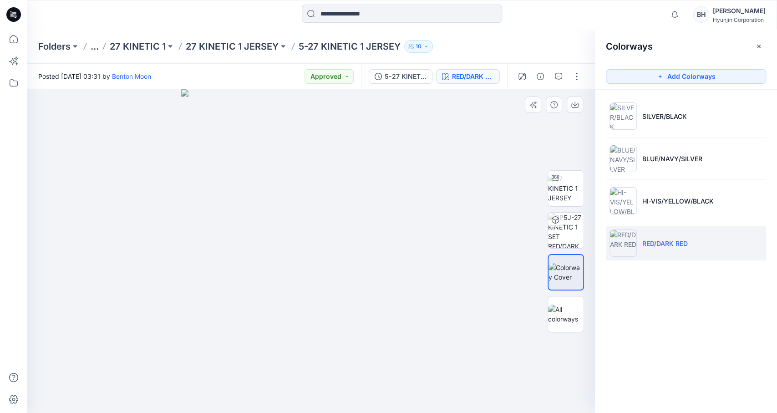
click at [496, 325] on div at bounding box center [311, 251] width 568 height 324
click at [670, 335] on div "Colorways Add Colorways SILVER/BLACK BLUE/NAVY/SILVER HI-VIS/YELLOW/BLACK RED/D…" at bounding box center [686, 221] width 182 height 384
click at [568, 312] on img at bounding box center [566, 314] width 36 height 19
click at [559, 268] on img at bounding box center [566, 272] width 36 height 19
click at [569, 310] on img at bounding box center [566, 314] width 36 height 19
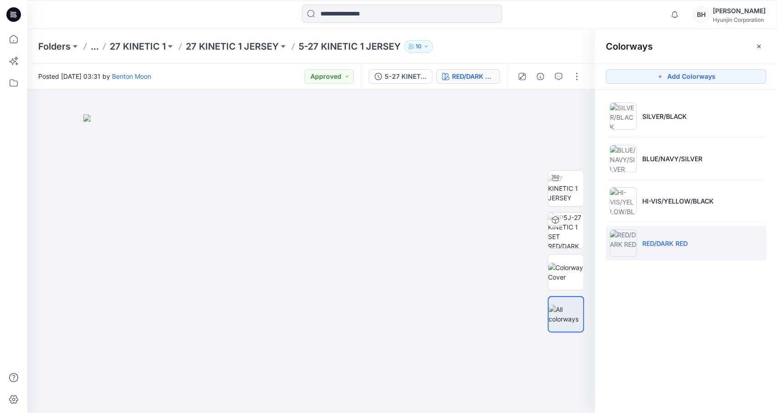
click at [619, 309] on div "Colorways Add Colorways SILVER/BLACK BLUE/NAVY/SILVER HI-VIS/YELLOW/BLACK RED/D…" at bounding box center [686, 221] width 182 height 384
click at [568, 230] on img at bounding box center [566, 231] width 36 height 36
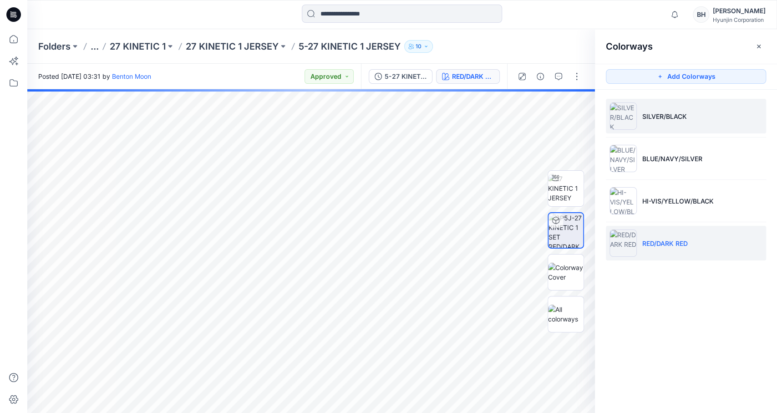
click at [662, 119] on li "SILVER/BLACK" at bounding box center [686, 116] width 160 height 35
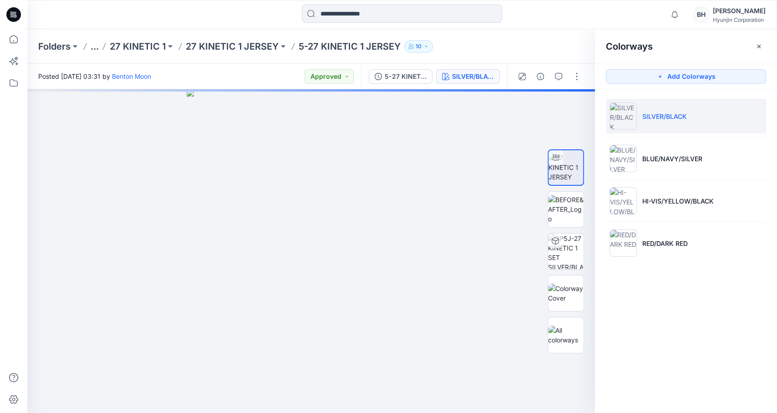
click at [355, 46] on div "Folders ... 27 KINETIC 1 27 KINETIC 1 JERSEY 5-27 KINETIC 1 JERSEY 10" at bounding box center [366, 46] width 657 height 13
click at [427, 75] on div "5-27 KINETIC 1 JERSEY" at bounding box center [406, 76] width 42 height 10
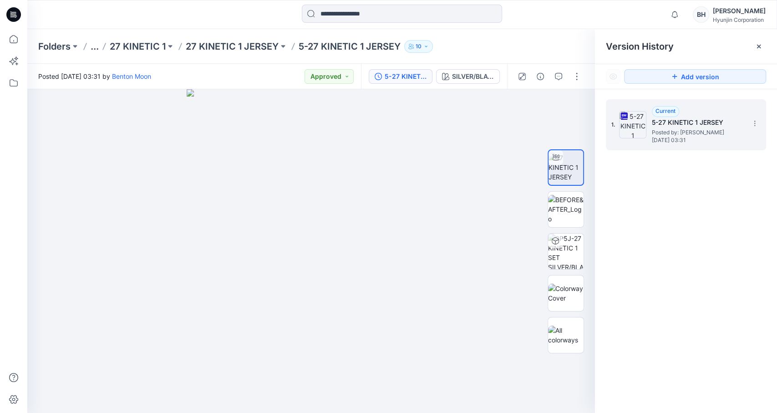
click at [667, 133] on span "Posted by: Benton Moon" at bounding box center [697, 132] width 91 height 9
click at [634, 127] on img at bounding box center [632, 124] width 27 height 27
click at [645, 201] on div "1. Current 5-27 KINETIC 1 JERSEY Posted by: Benton Moon Monday, June 16, 2025 0…" at bounding box center [686, 257] width 182 height 337
click at [125, 44] on p "27 KINETIC 1" at bounding box center [138, 46] width 56 height 13
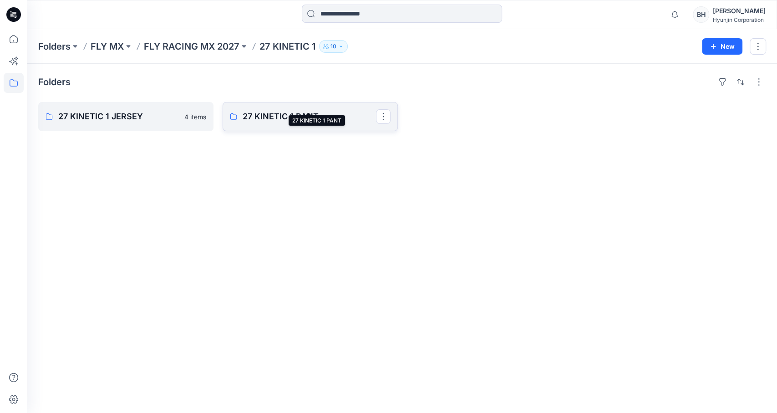
click at [261, 110] on p "27 KINETIC 1 PANT" at bounding box center [309, 116] width 133 height 13
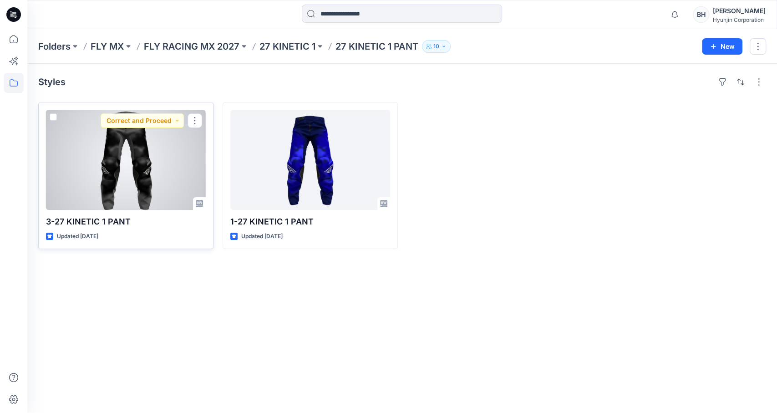
click at [135, 141] on div at bounding box center [126, 160] width 160 height 100
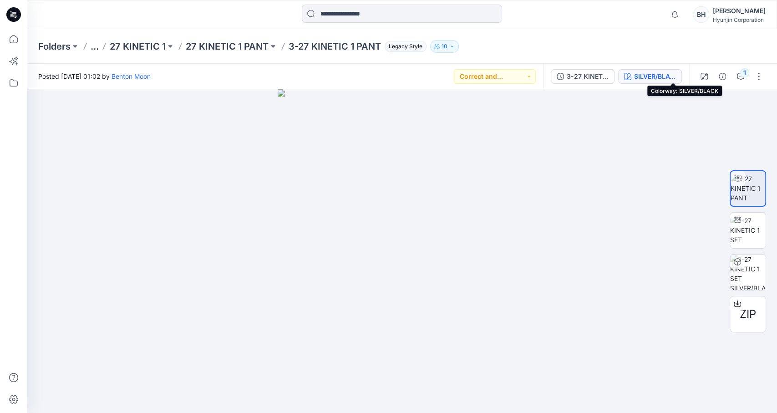
click at [676, 73] on div "SILVER/BLACK" at bounding box center [655, 76] width 42 height 10
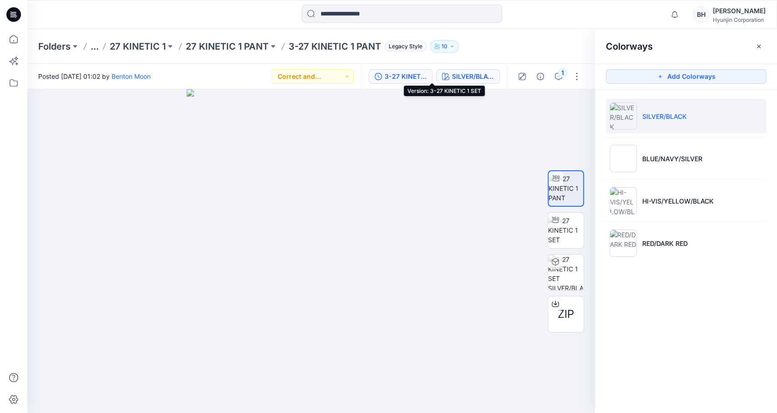
click at [427, 75] on div "3-27 KINETIC 1 SET" at bounding box center [406, 76] width 42 height 10
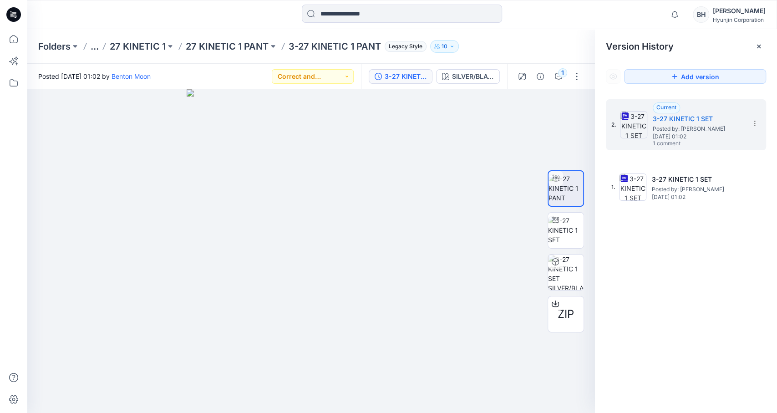
click at [427, 76] on div "3-27 KINETIC 1 SET" at bounding box center [406, 76] width 42 height 10
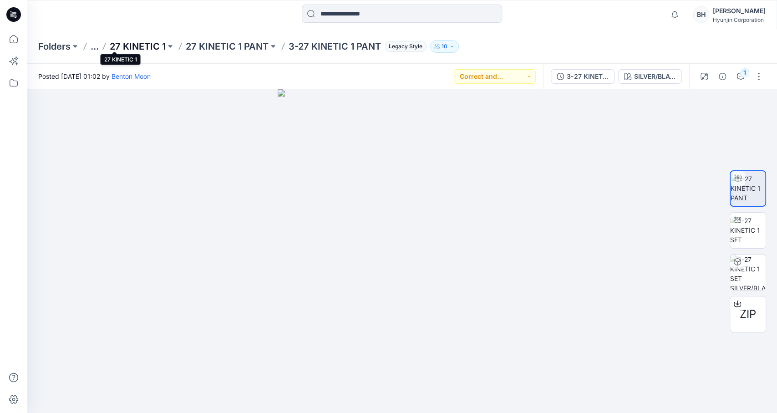
click at [110, 46] on p "27 KINETIC 1" at bounding box center [138, 46] width 56 height 13
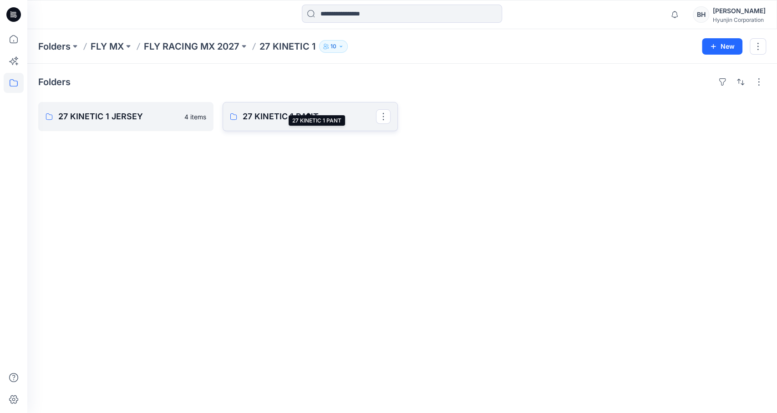
click at [285, 110] on p "27 KINETIC 1 PANT" at bounding box center [309, 116] width 133 height 13
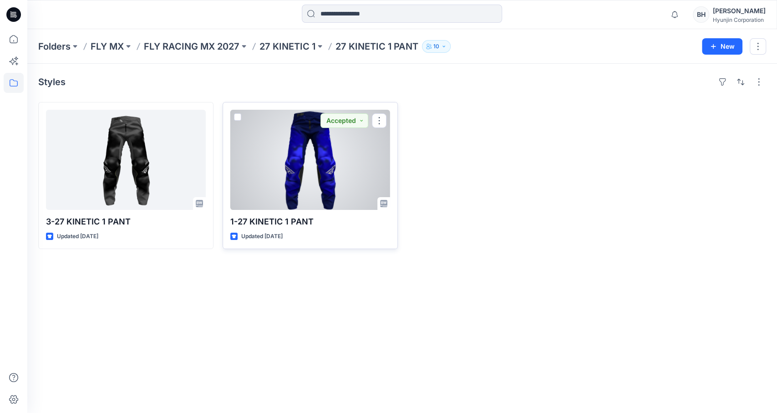
click at [324, 186] on div at bounding box center [310, 160] width 160 height 100
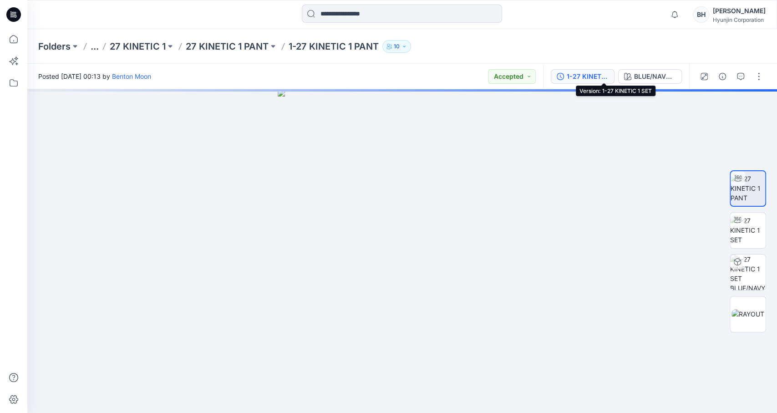
click at [600, 76] on div "1-27 KINETIC 1 SET" at bounding box center [588, 76] width 42 height 10
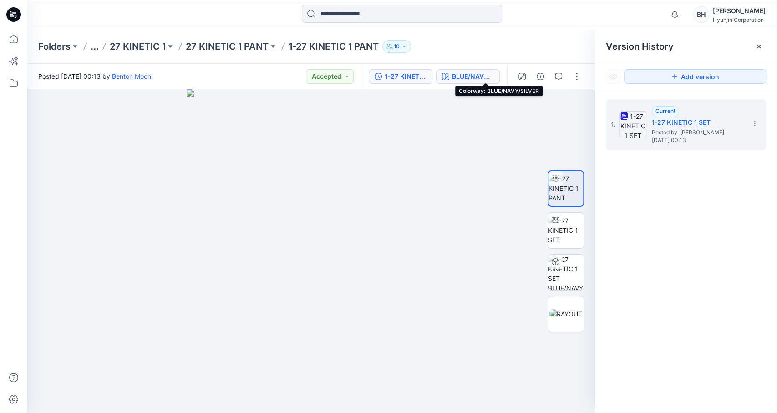
click at [484, 76] on div "BLUE/NAVY/SILVER" at bounding box center [473, 76] width 42 height 10
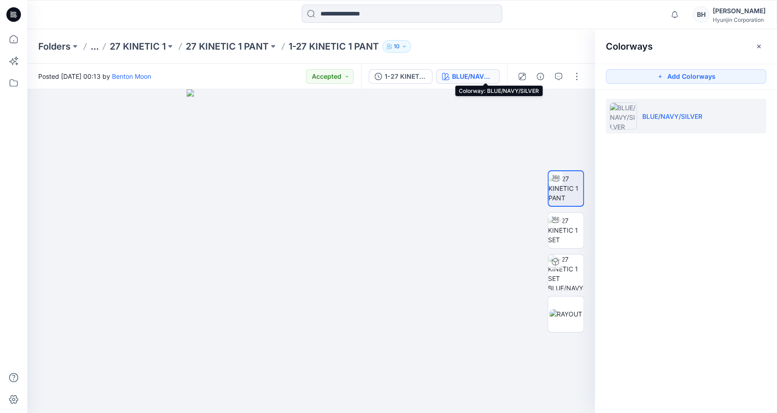
click at [482, 74] on div "BLUE/NAVY/SILVER" at bounding box center [473, 76] width 42 height 10
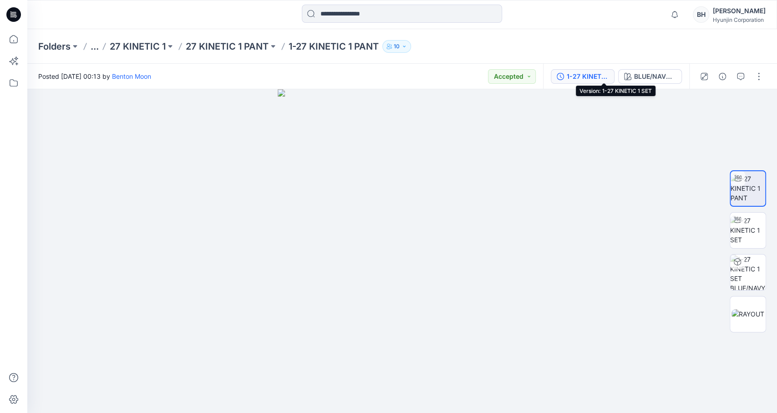
click at [604, 76] on div "1-27 KINETIC 1 SET" at bounding box center [588, 76] width 42 height 10
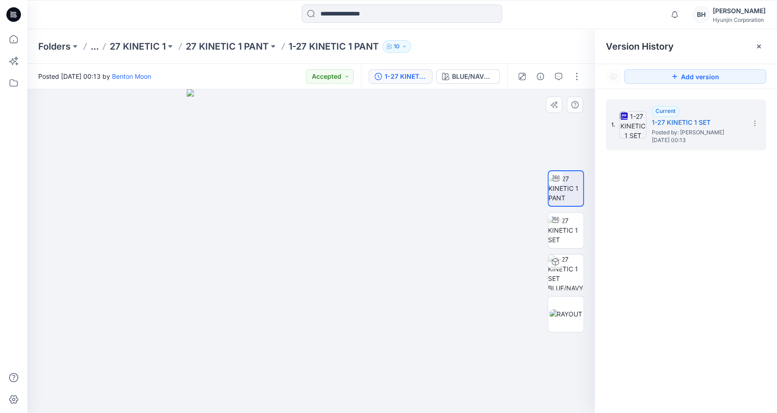
drag, startPoint x: 352, startPoint y: 267, endPoint x: 428, endPoint y: 283, distance: 77.3
click at [428, 283] on div at bounding box center [311, 251] width 568 height 324
click at [186, 46] on p "27 KINETIC 1 PANT" at bounding box center [227, 46] width 83 height 13
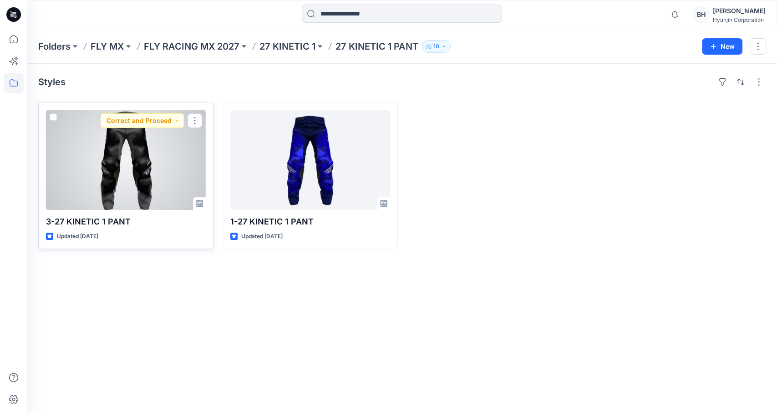
click at [149, 171] on div at bounding box center [126, 160] width 160 height 100
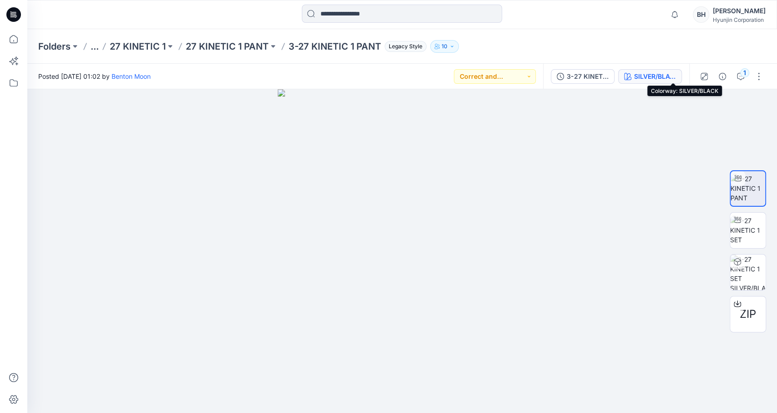
click at [670, 74] on div "SILVER/BLACK" at bounding box center [655, 76] width 42 height 10
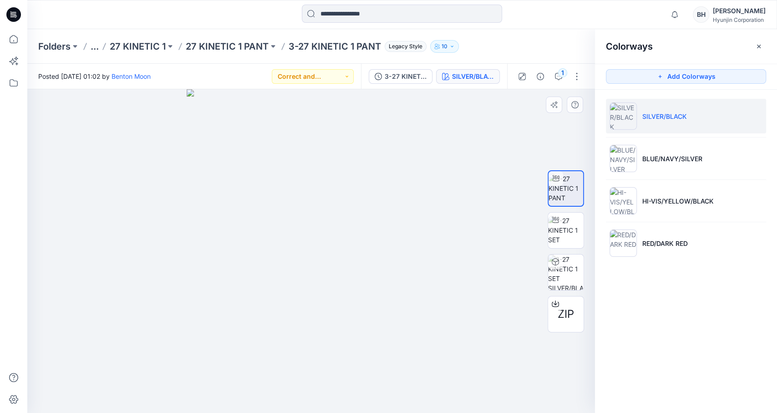
drag, startPoint x: 380, startPoint y: 266, endPoint x: 356, endPoint y: 271, distance: 24.2
click at [356, 271] on div at bounding box center [311, 251] width 568 height 324
click at [685, 160] on li "BLUE/NAVY/SILVER" at bounding box center [686, 158] width 160 height 35
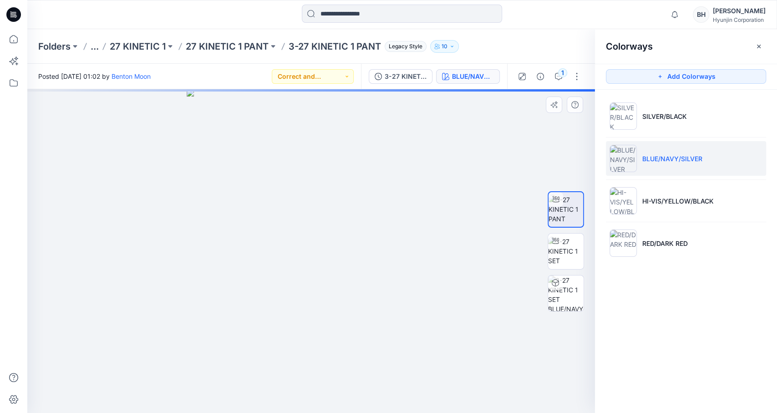
drag, startPoint x: 372, startPoint y: 313, endPoint x: 349, endPoint y: 315, distance: 23.3
click at [349, 315] on div at bounding box center [311, 251] width 568 height 324
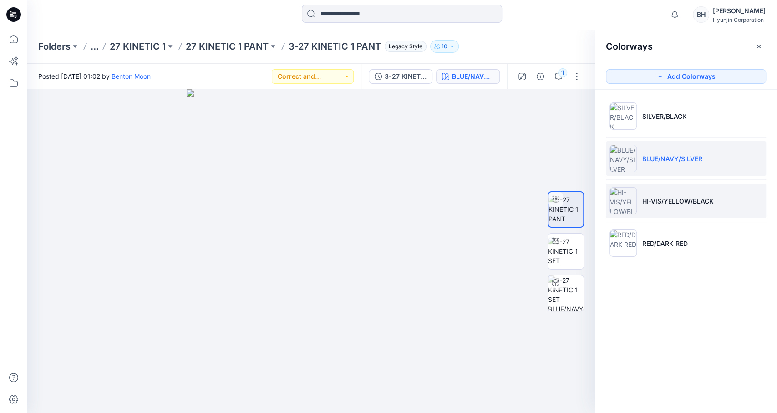
click at [660, 208] on li "HI-VIS/YELLOW/BLACK" at bounding box center [686, 200] width 160 height 35
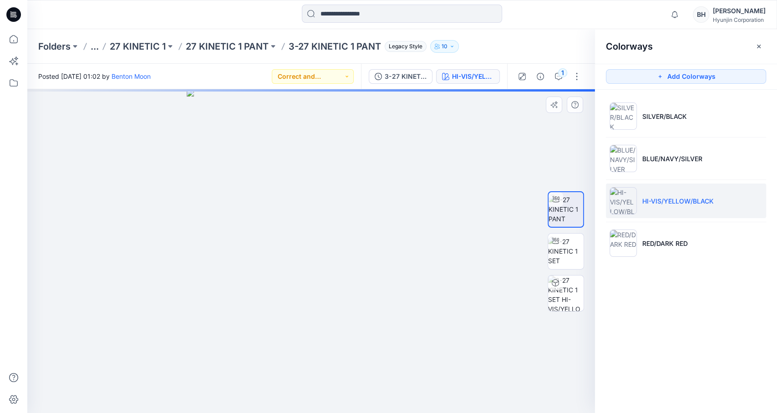
drag, startPoint x: 375, startPoint y: 259, endPoint x: 366, endPoint y: 253, distance: 10.6
click at [351, 260] on div at bounding box center [311, 251] width 568 height 324
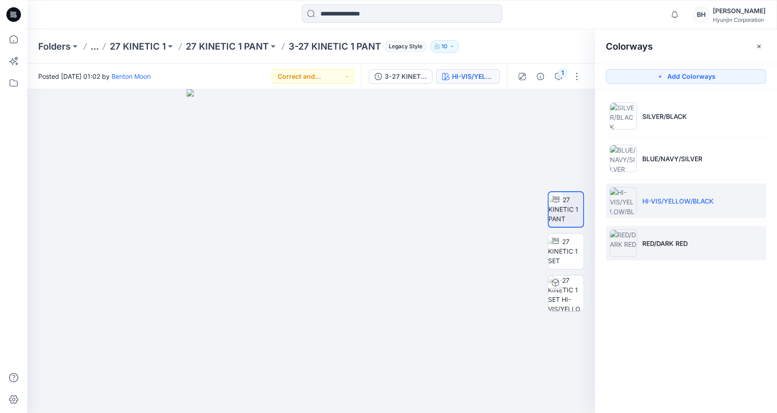
click at [693, 239] on li "RED/DARK RED" at bounding box center [686, 243] width 160 height 35
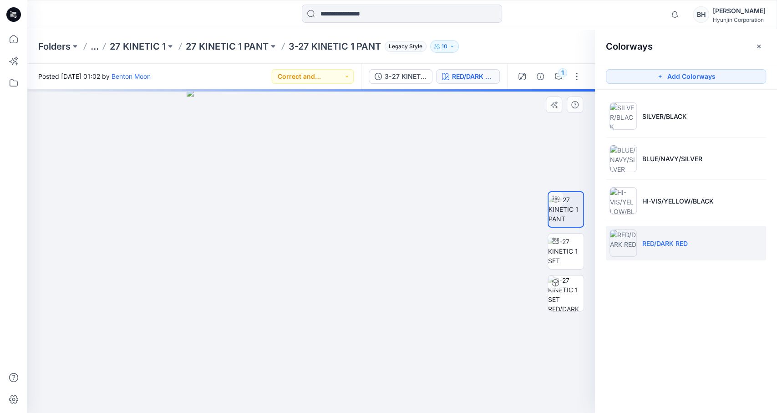
drag, startPoint x: 368, startPoint y: 281, endPoint x: 411, endPoint y: 252, distance: 52.1
click at [346, 283] on div at bounding box center [311, 251] width 568 height 324
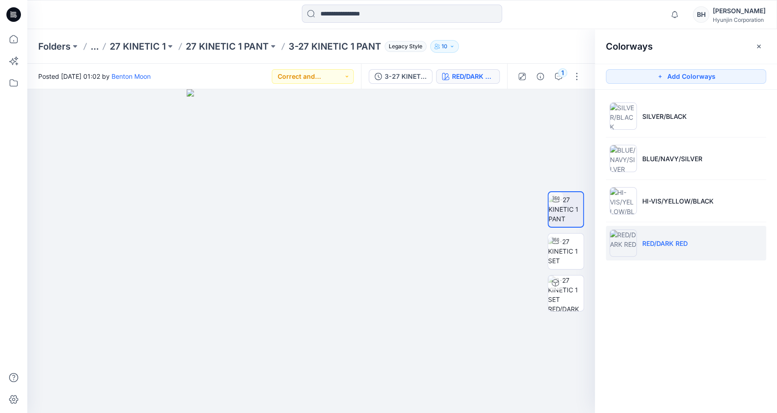
click at [622, 341] on div "Colorways Add Colorways SILVER/BLACK BLUE/NAVY/SILVER HI-VIS/YELLOW/BLACK RED/D…" at bounding box center [686, 221] width 182 height 384
click at [482, 46] on div "Folders ... 27 KINETIC 1 27 KINETIC 1 PANT 3-27 KINETIC 1 PANT Legacy Style 10" at bounding box center [366, 46] width 657 height 13
click at [452, 47] on div "Folders ... 27 KINETIC 1 27 KINETIC 1 PANT 3-27 KINETIC 1 PANT Legacy Style 10" at bounding box center [366, 46] width 657 height 13
click at [113, 45] on p "27 KINETIC 1" at bounding box center [138, 46] width 56 height 13
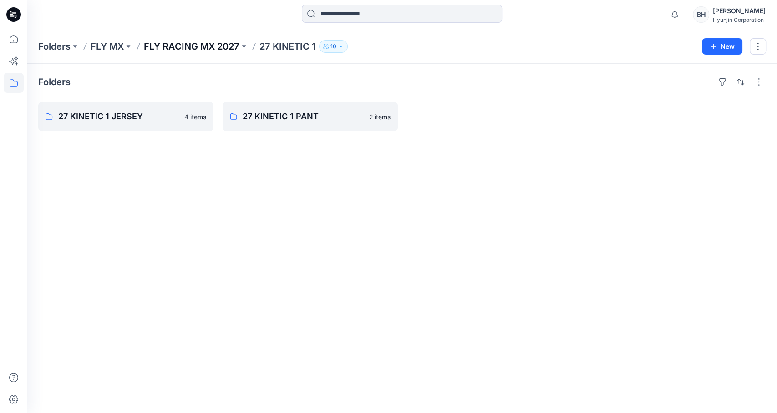
click at [144, 46] on p "FLY RACING MX 2027" at bounding box center [192, 46] width 96 height 13
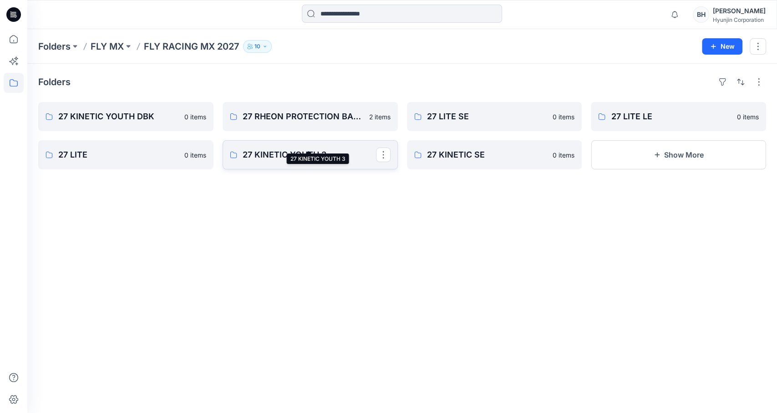
click at [337, 148] on p "27 KINETIC YOUTH 3" at bounding box center [309, 154] width 133 height 13
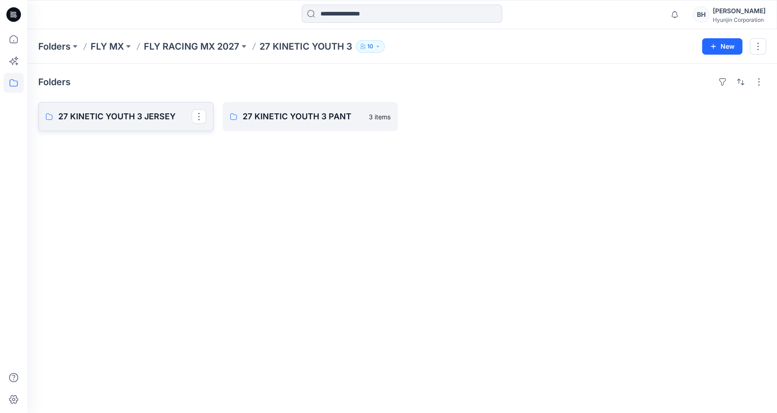
click at [145, 110] on p "27 KINETIC YOUTH 3 JERSEY" at bounding box center [124, 116] width 133 height 13
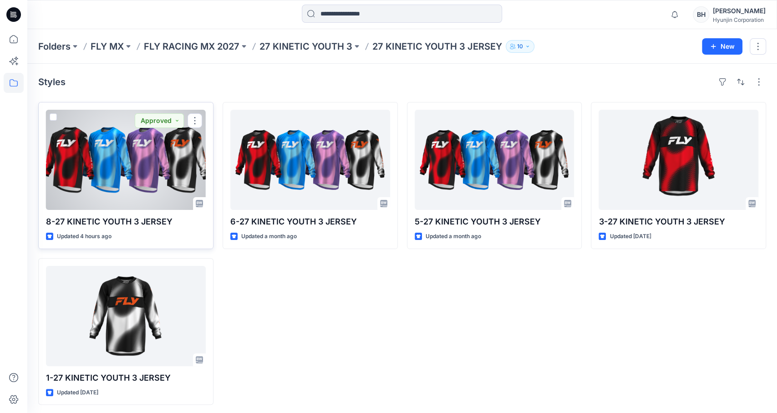
click at [143, 173] on div at bounding box center [126, 160] width 160 height 100
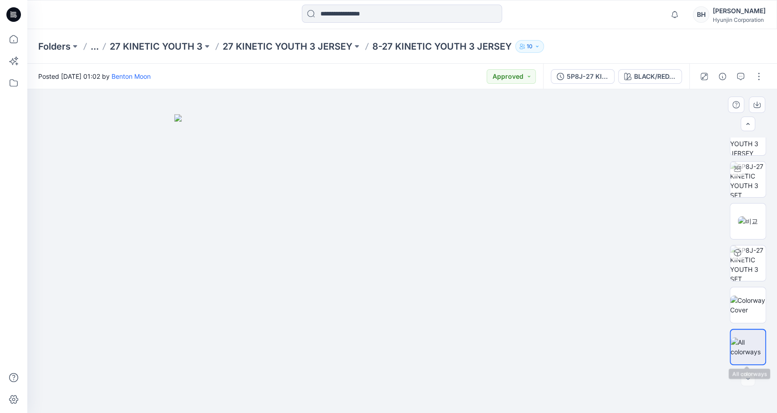
scroll to position [18, 0]
click at [146, 45] on p "27 KINETIC YOUTH 3" at bounding box center [156, 46] width 93 height 13
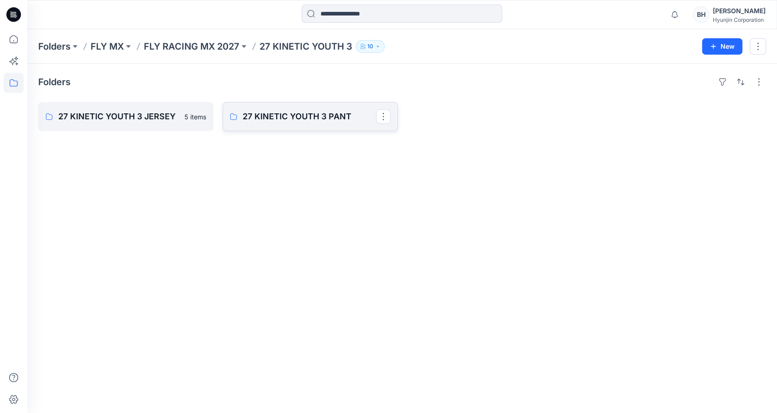
click at [295, 110] on p "27 KINETIC YOUTH 3 PANT" at bounding box center [309, 116] width 133 height 13
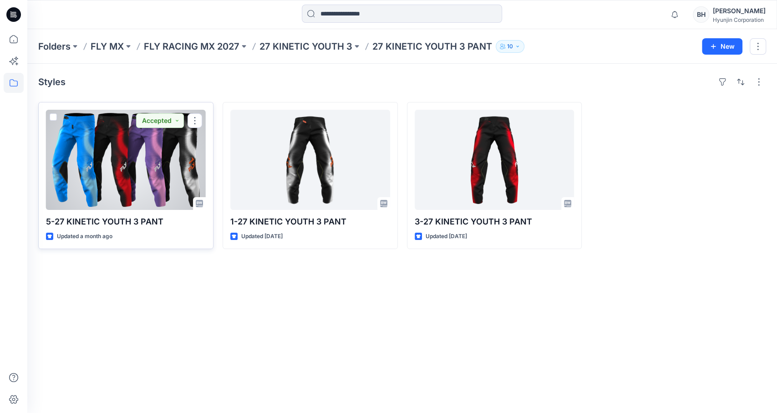
click at [154, 165] on div at bounding box center [126, 160] width 160 height 100
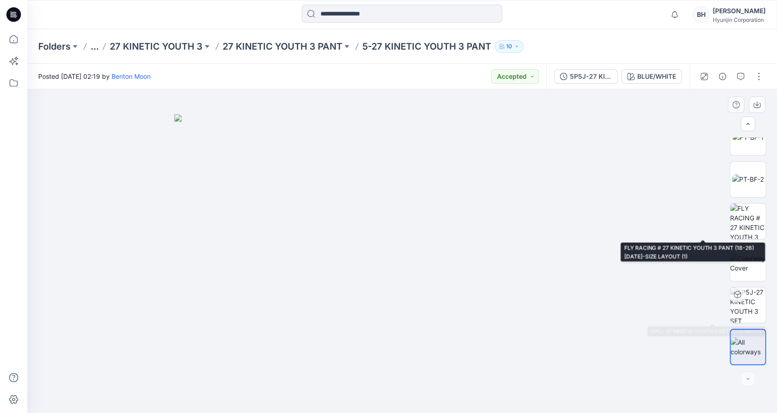
scroll to position [102, 0]
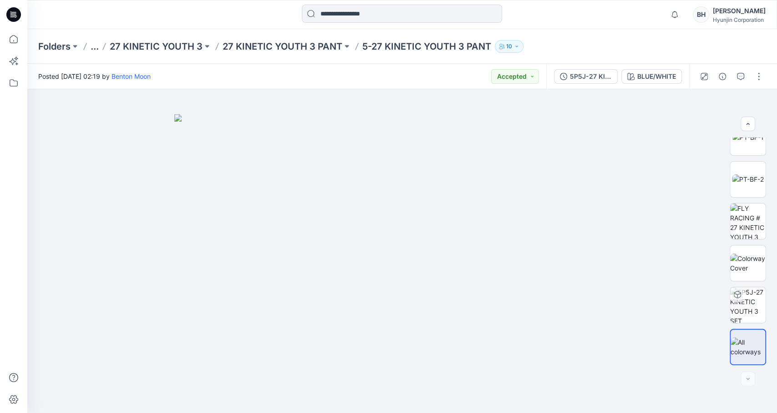
click at [139, 17] on div at bounding box center [121, 15] width 188 height 20
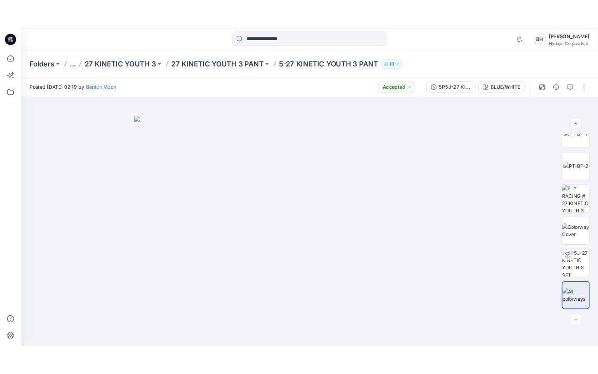
scroll to position [0, 0]
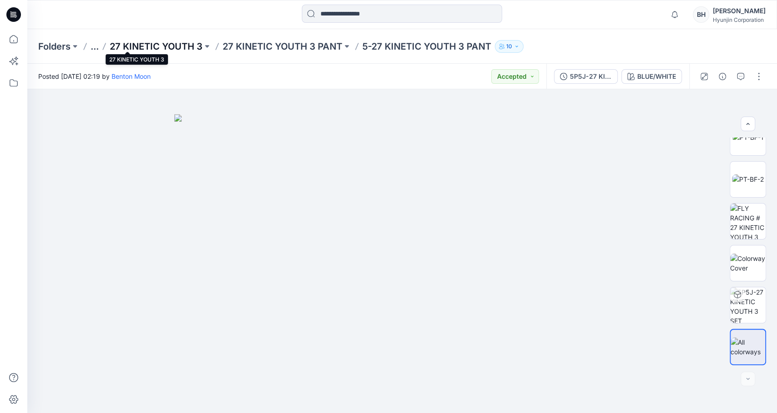
click at [139, 45] on p "27 KINETIC YOUTH 3" at bounding box center [156, 46] width 93 height 13
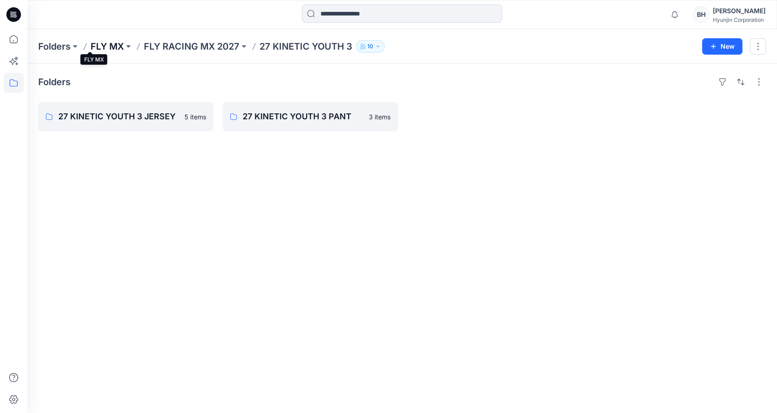
click at [97, 46] on p "FLY MX" at bounding box center [107, 46] width 33 height 13
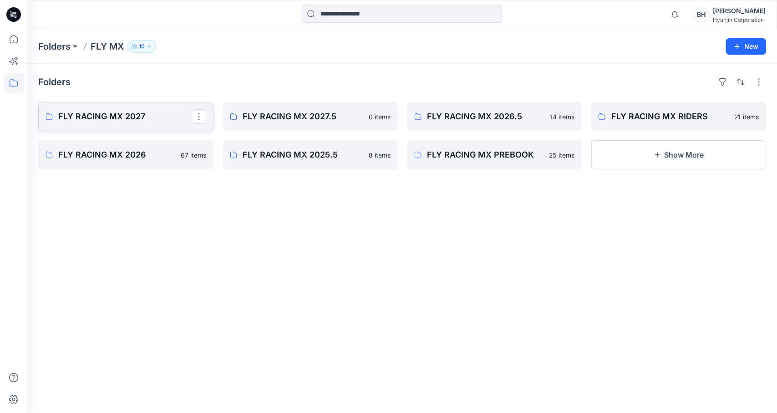
click at [157, 110] on p "FLY RACING MX 2027" at bounding box center [124, 116] width 133 height 13
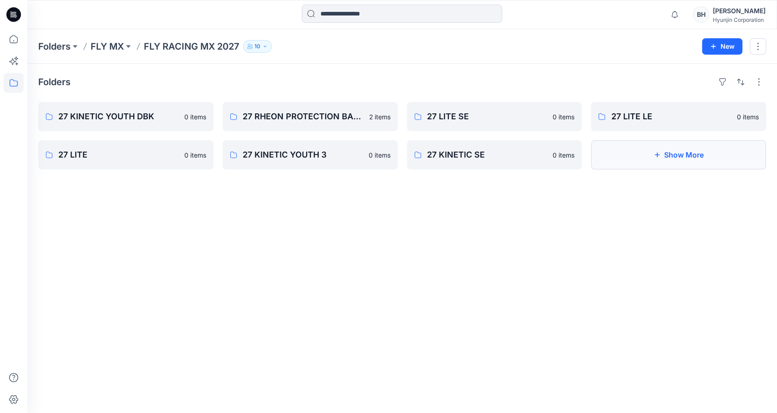
click at [637, 148] on button "Show More" at bounding box center [678, 154] width 175 height 29
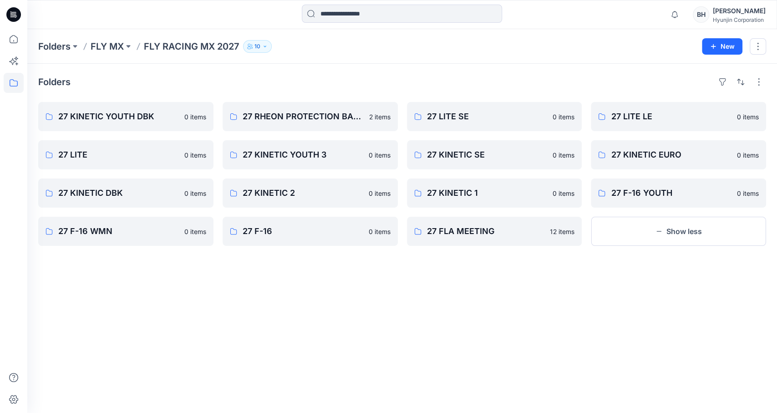
click at [115, 13] on div at bounding box center [121, 15] width 188 height 20
click at [136, 110] on p "27 KINETIC YOUTH DBK" at bounding box center [124, 116] width 133 height 13
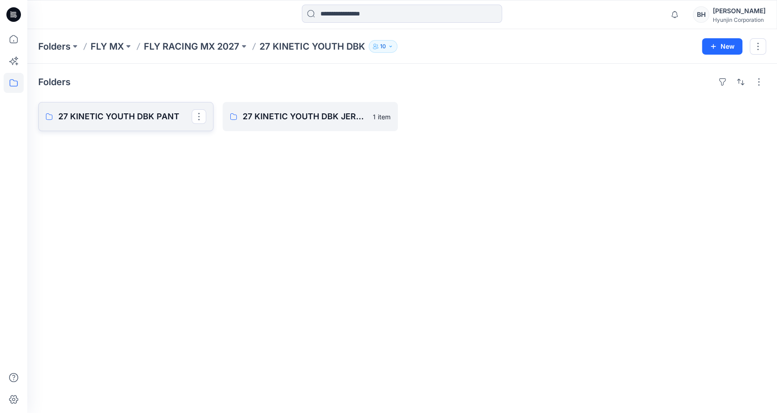
click at [145, 110] on p "27 KINETIC YOUTH DBK PANT" at bounding box center [124, 116] width 133 height 13
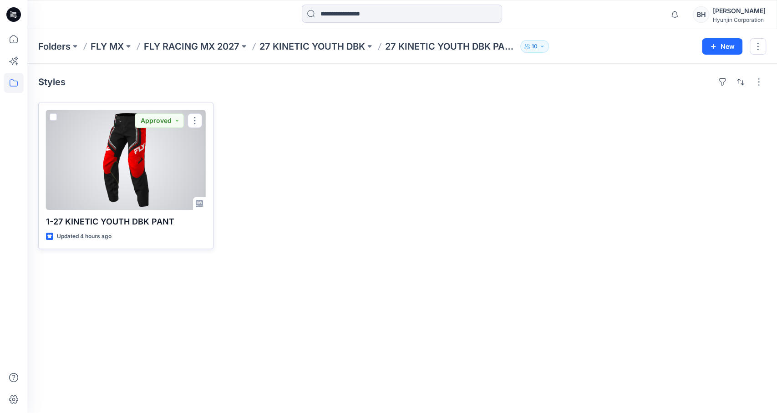
click at [150, 157] on div at bounding box center [126, 160] width 160 height 100
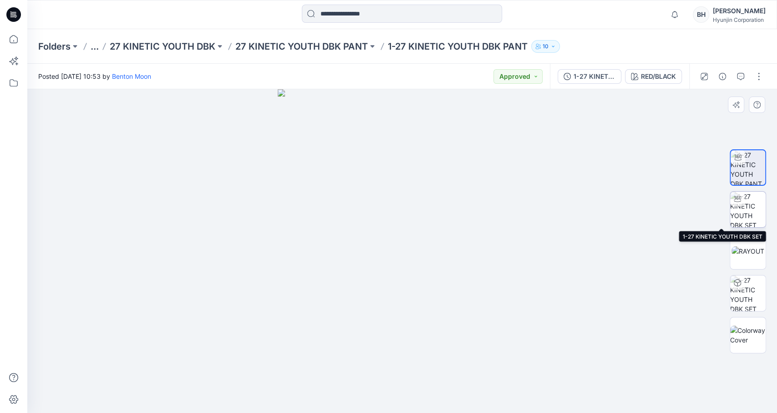
click at [755, 215] on img at bounding box center [748, 210] width 36 height 36
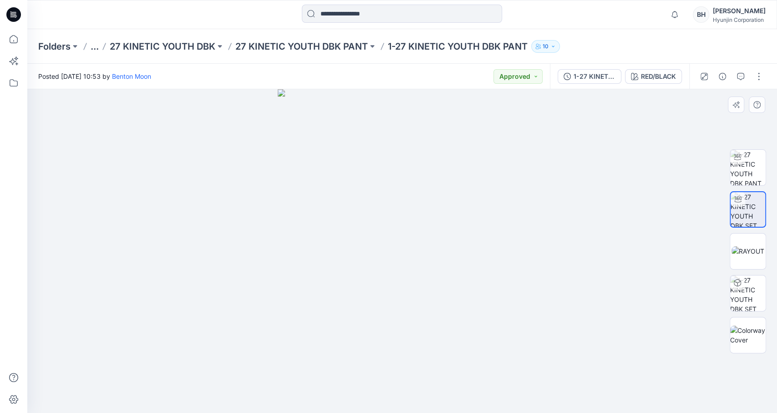
drag, startPoint x: 310, startPoint y: 211, endPoint x: 366, endPoint y: 219, distance: 57.0
click at [366, 219] on div at bounding box center [402, 251] width 750 height 324
click at [754, 326] on img at bounding box center [748, 334] width 36 height 19
click at [144, 45] on p "27 KINETIC YOUTH DBK" at bounding box center [163, 46] width 106 height 13
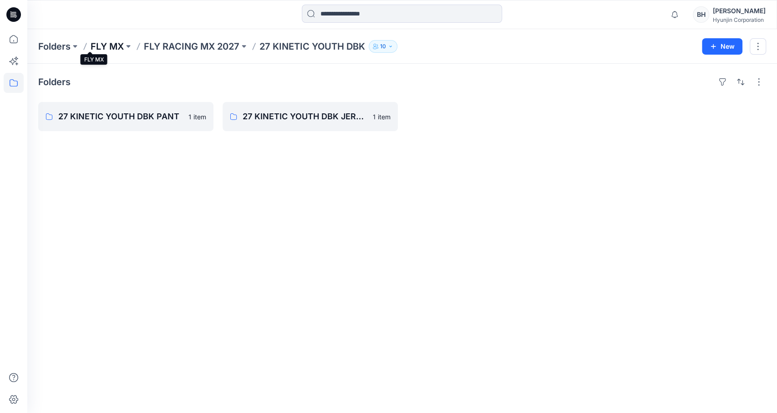
click at [96, 45] on p "FLY MX" at bounding box center [107, 46] width 33 height 13
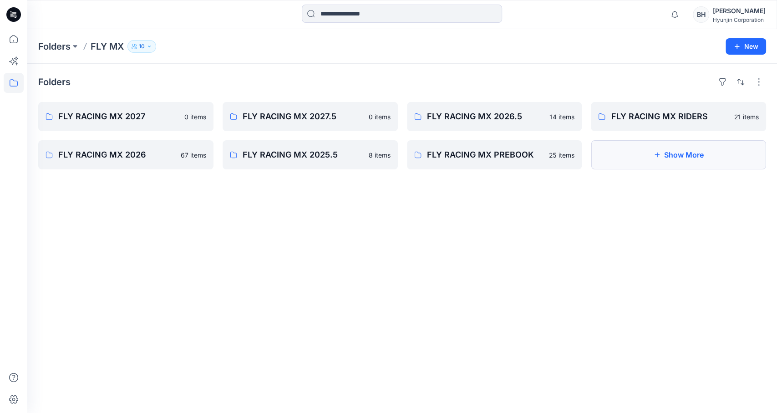
click at [632, 147] on button "Show More" at bounding box center [678, 154] width 175 height 29
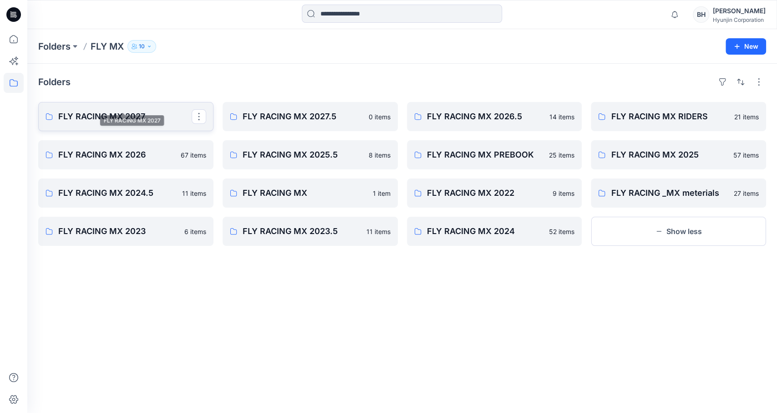
click at [151, 110] on p "FLY RACING MX 2027" at bounding box center [124, 116] width 133 height 13
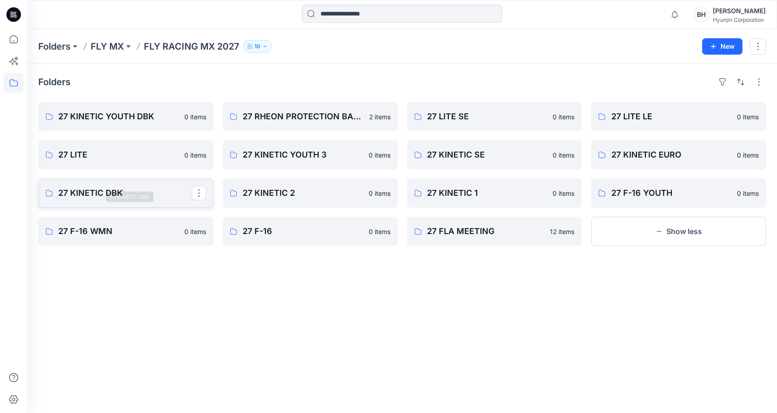
click at [137, 187] on p "27 KINETIC DBK" at bounding box center [124, 193] width 133 height 13
